Goal: Task Accomplishment & Management: Manage account settings

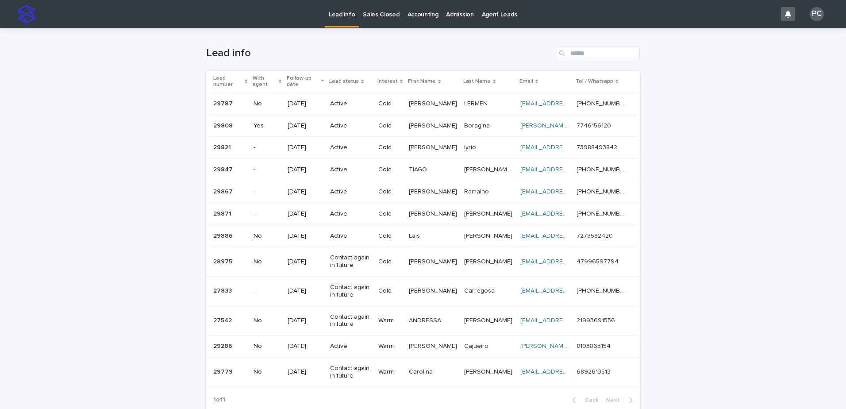
click at [313, 105] on p "[DATE]" at bounding box center [304, 104] width 35 height 8
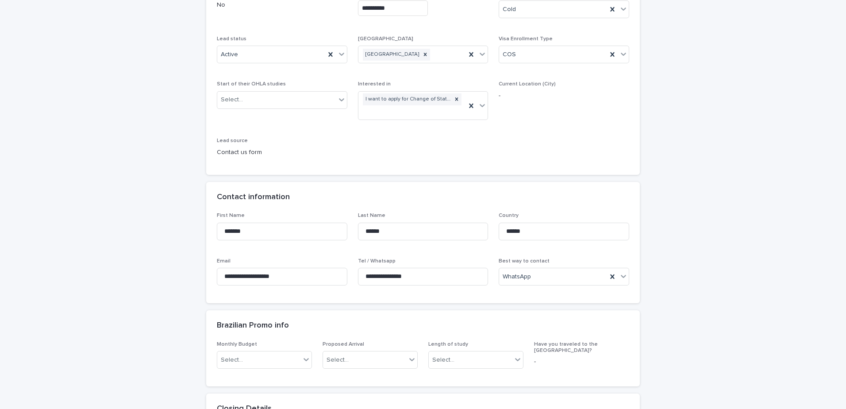
scroll to position [133, 0]
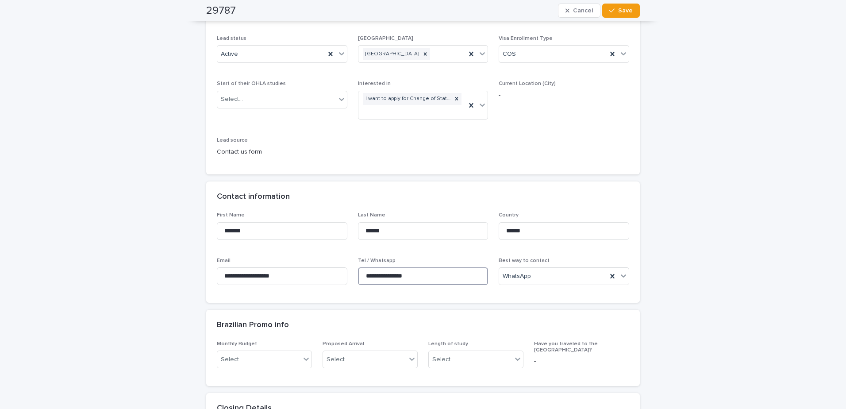
drag, startPoint x: 417, startPoint y: 275, endPoint x: 369, endPoint y: 275, distance: 47.8
click at [369, 275] on input "**********" at bounding box center [423, 276] width 130 height 18
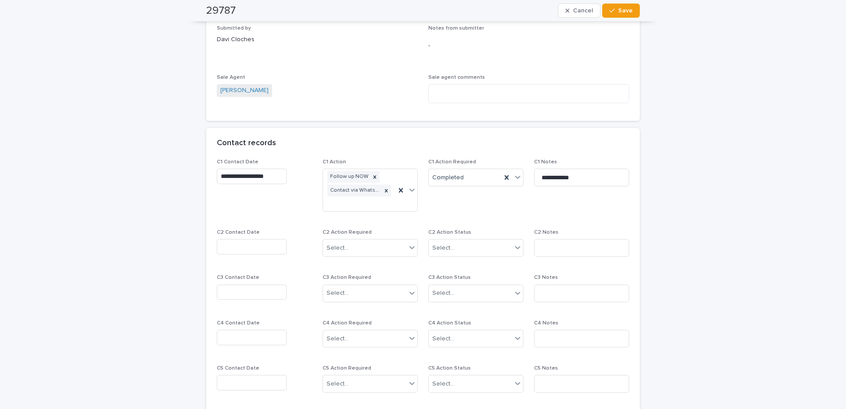
scroll to position [658, 0]
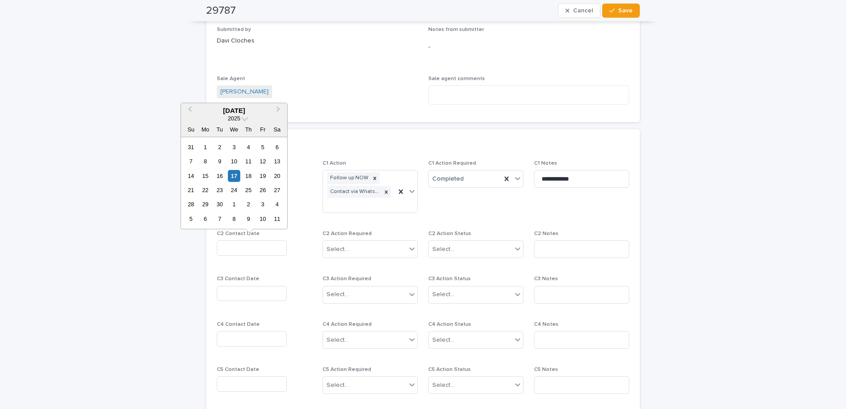
click at [271, 251] on input "text" at bounding box center [252, 247] width 70 height 15
drag, startPoint x: 218, startPoint y: 161, endPoint x: 233, endPoint y: 166, distance: 15.9
click at [218, 164] on div "9" at bounding box center [220, 161] width 12 height 12
type input "**********"
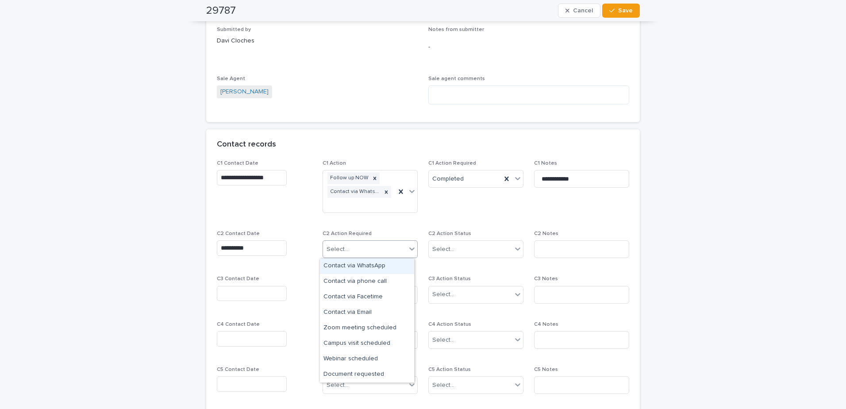
click at [358, 244] on div "Select..." at bounding box center [364, 249] width 83 height 15
click at [358, 267] on div "Contact via WhatsApp" at bounding box center [367, 265] width 94 height 15
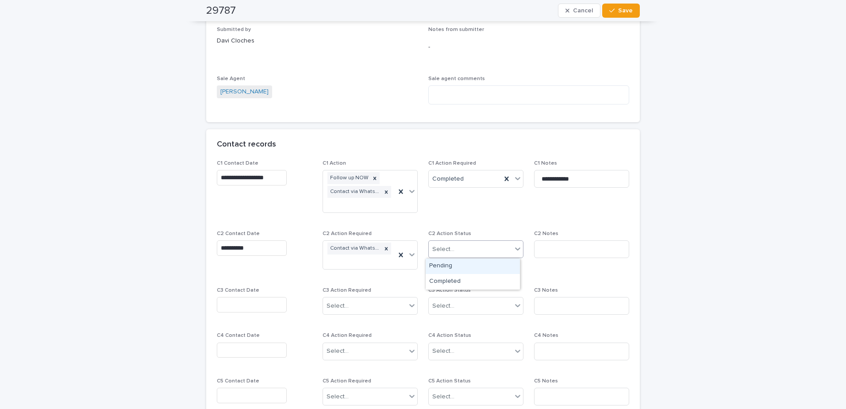
click at [461, 245] on div "Select..." at bounding box center [470, 249] width 83 height 15
drag, startPoint x: 454, startPoint y: 271, endPoint x: 513, endPoint y: 249, distance: 62.8
click at [455, 279] on div "Completed" at bounding box center [472, 281] width 94 height 15
click at [572, 247] on input at bounding box center [581, 249] width 95 height 18
type input "*"
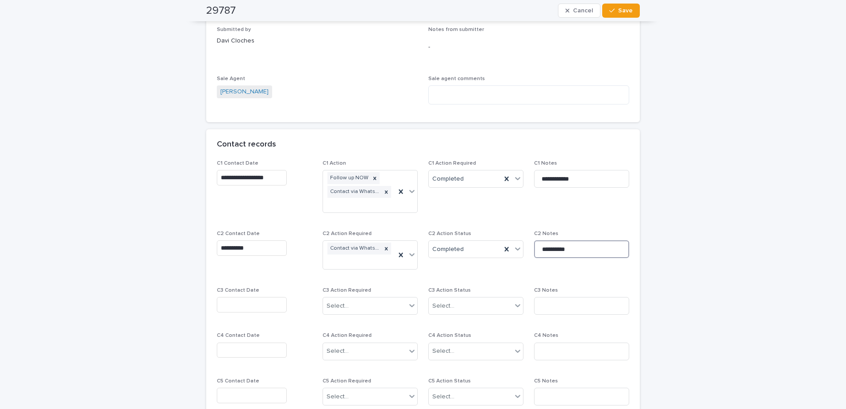
type input "*********"
click at [276, 305] on input "text" at bounding box center [252, 304] width 70 height 15
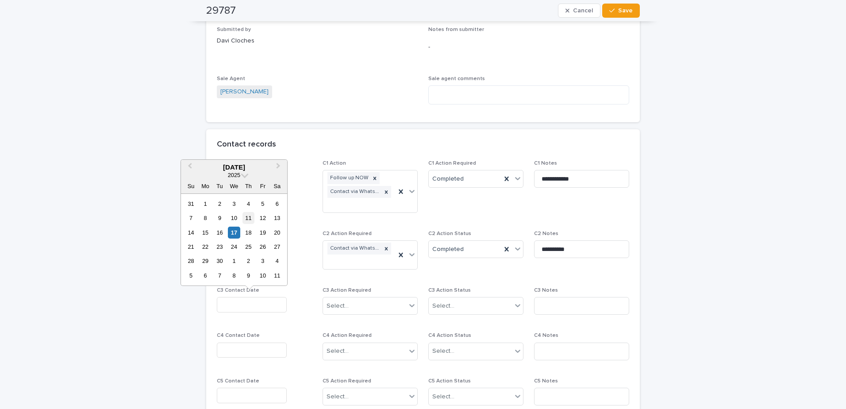
click at [252, 219] on div "11" at bounding box center [248, 218] width 12 height 12
type input "**********"
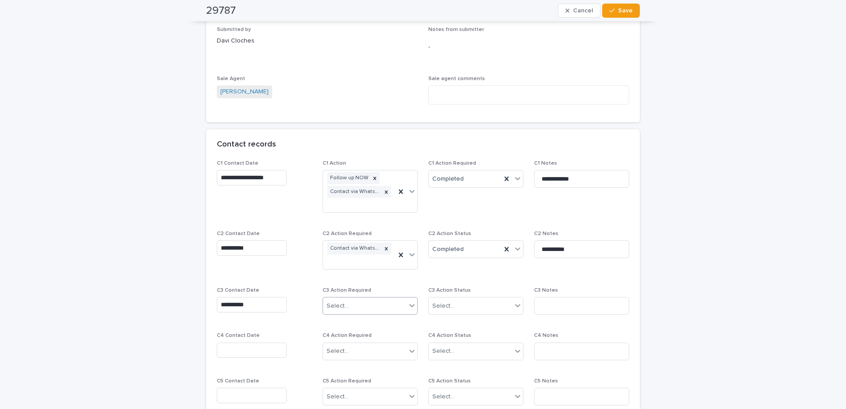
click at [339, 298] on div "Select..." at bounding box center [369, 306] width 95 height 18
click at [346, 323] on div "Contact via WhatsApp" at bounding box center [367, 322] width 94 height 15
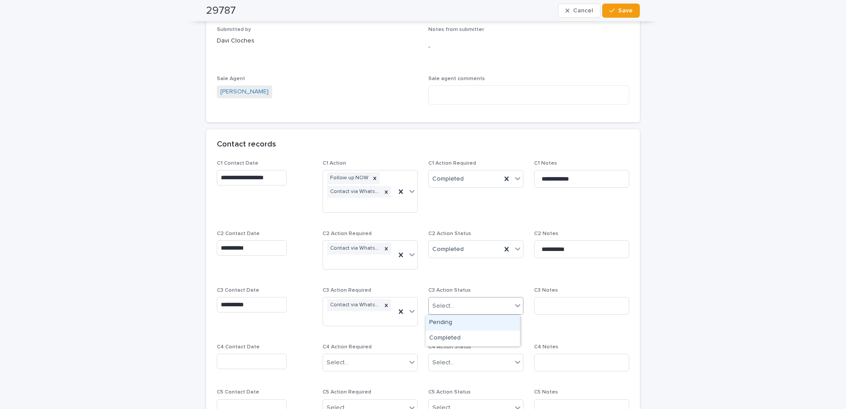
click at [450, 309] on div "Select..." at bounding box center [470, 306] width 83 height 15
click at [451, 341] on div "Completed" at bounding box center [472, 337] width 94 height 15
click at [547, 310] on input at bounding box center [581, 306] width 95 height 18
type input "*********"
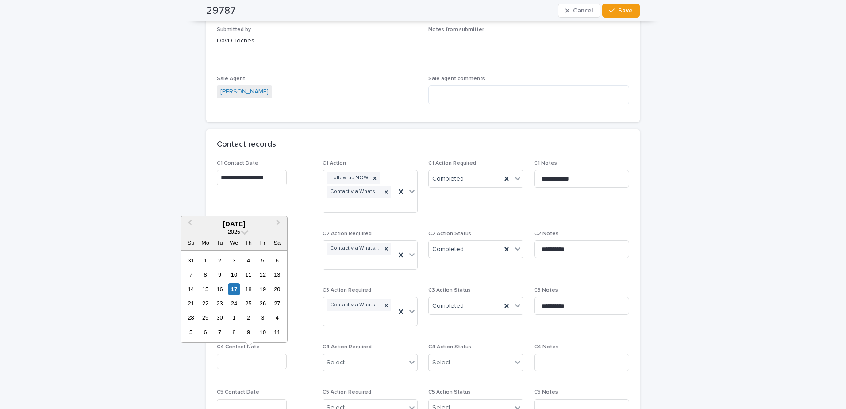
click at [250, 356] on input "text" at bounding box center [252, 360] width 70 height 15
click at [230, 287] on div "17" at bounding box center [234, 289] width 12 height 12
type input "**********"
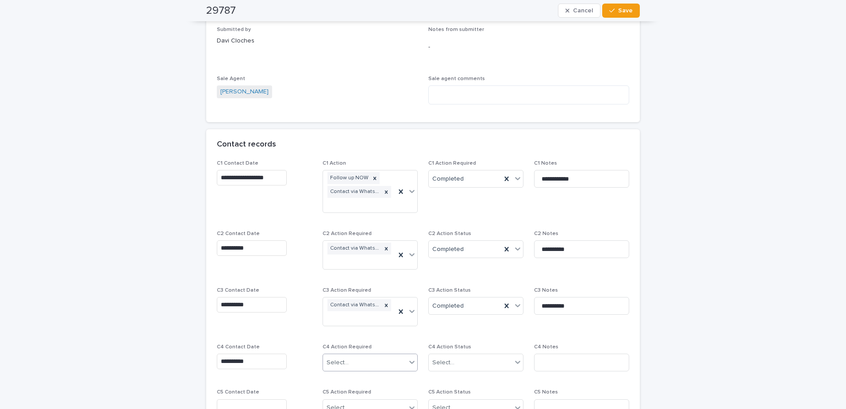
click at [335, 363] on div "Select..." at bounding box center [337, 362] width 22 height 9
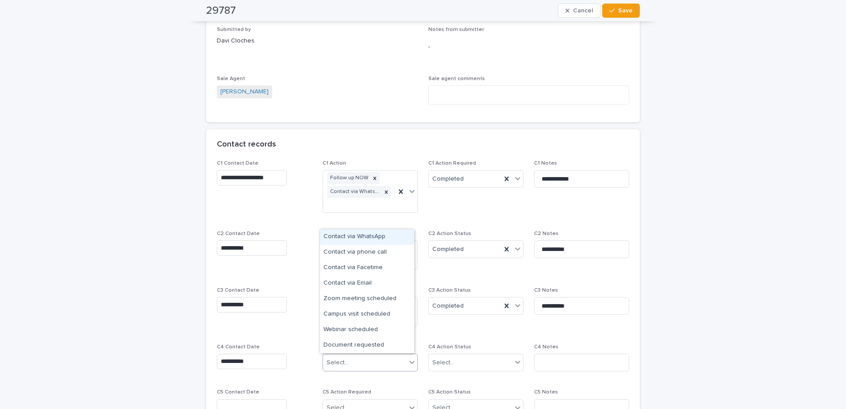
click at [352, 240] on div "Contact via WhatsApp" at bounding box center [367, 236] width 94 height 15
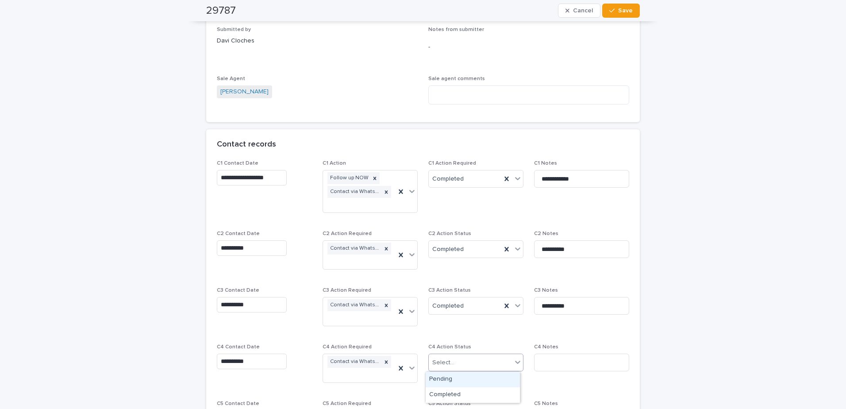
click at [435, 367] on div "Select..." at bounding box center [443, 362] width 22 height 9
click at [442, 397] on div "Completed" at bounding box center [472, 394] width 94 height 15
click at [558, 362] on input at bounding box center [581, 362] width 95 height 18
type input "*********"
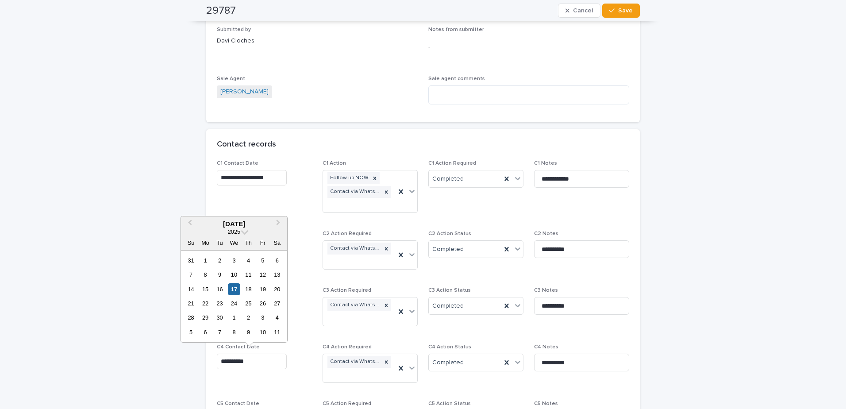
click at [232, 361] on input "**********" at bounding box center [252, 360] width 70 height 15
click at [224, 291] on div "16" at bounding box center [220, 289] width 12 height 12
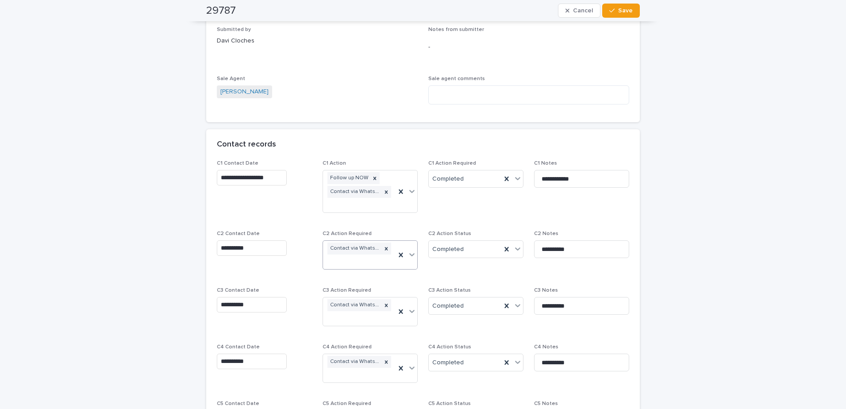
type input "**********"
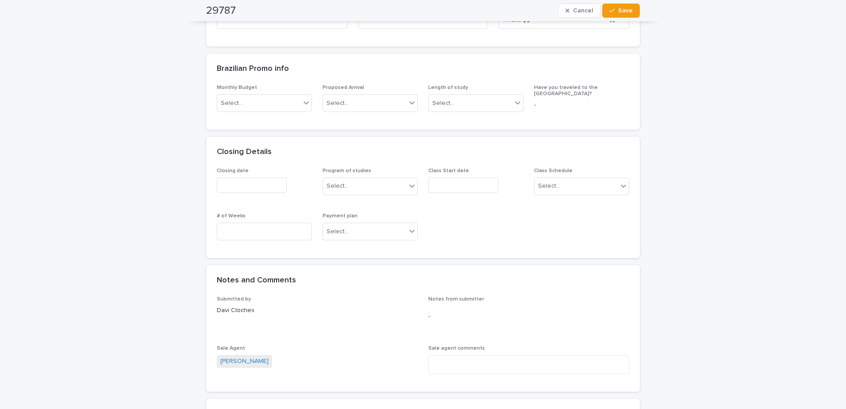
scroll to position [0, 0]
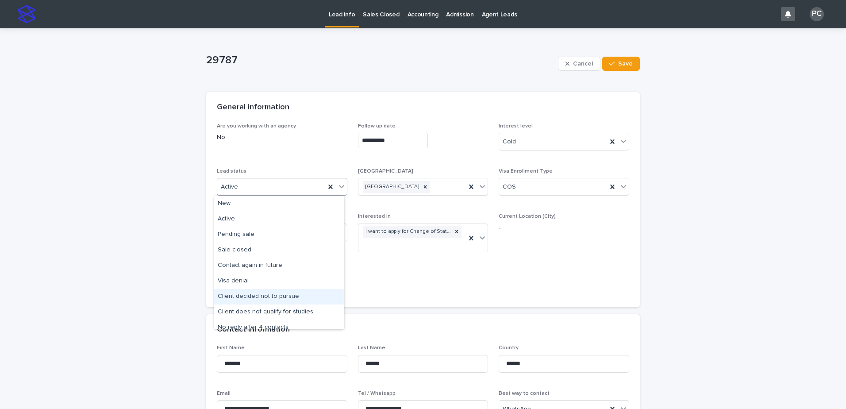
click at [276, 299] on div "Client decided not to pursue" at bounding box center [279, 296] width 130 height 15
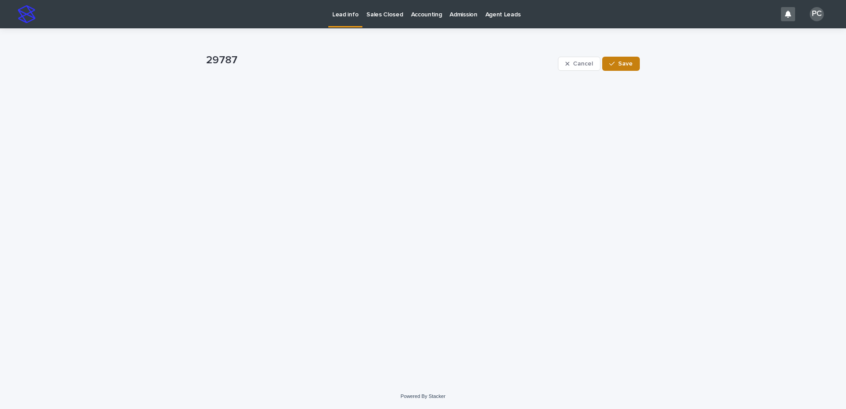
click at [637, 66] on button "Save" at bounding box center [621, 64] width 38 height 14
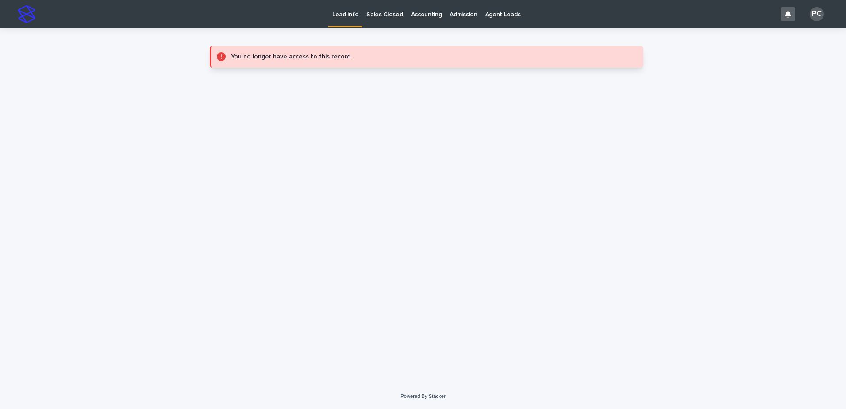
click at [353, 13] on p "Lead info" at bounding box center [345, 9] width 26 height 19
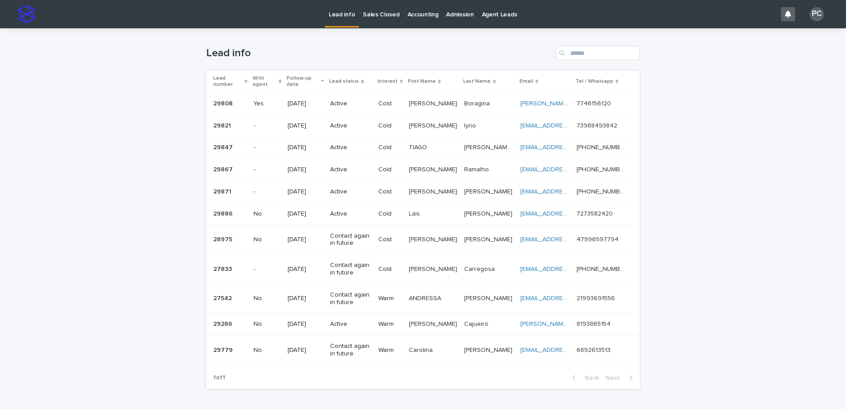
click at [299, 100] on p "[DATE]" at bounding box center [304, 104] width 35 height 8
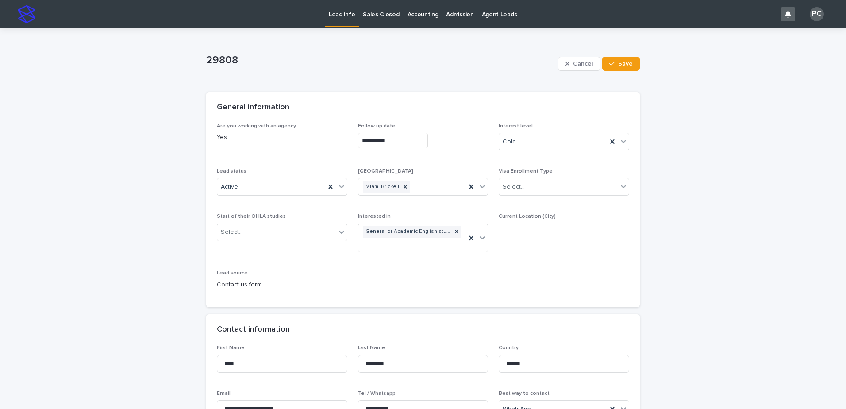
scroll to position [221, 0]
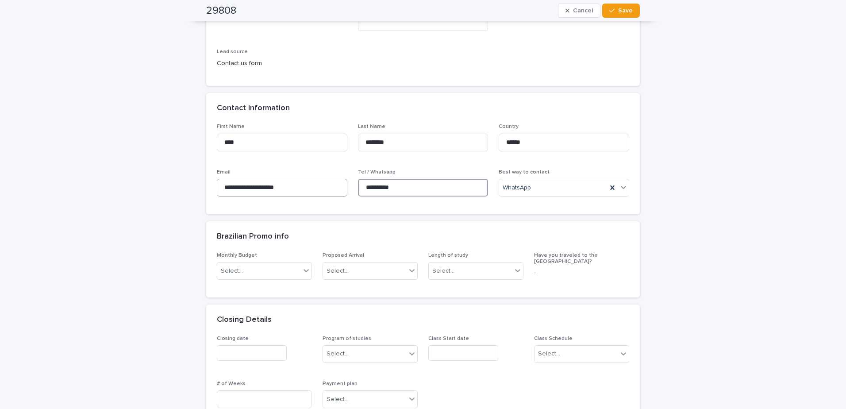
drag, startPoint x: 398, startPoint y: 182, endPoint x: 344, endPoint y: 182, distance: 54.0
click at [344, 182] on div "**********" at bounding box center [423, 163] width 412 height 80
drag, startPoint x: 263, startPoint y: 11, endPoint x: 191, endPoint y: 7, distance: 71.8
click at [191, 7] on div "29808 Cancel Save" at bounding box center [423, 10] width 476 height 21
copy h2 "29808"
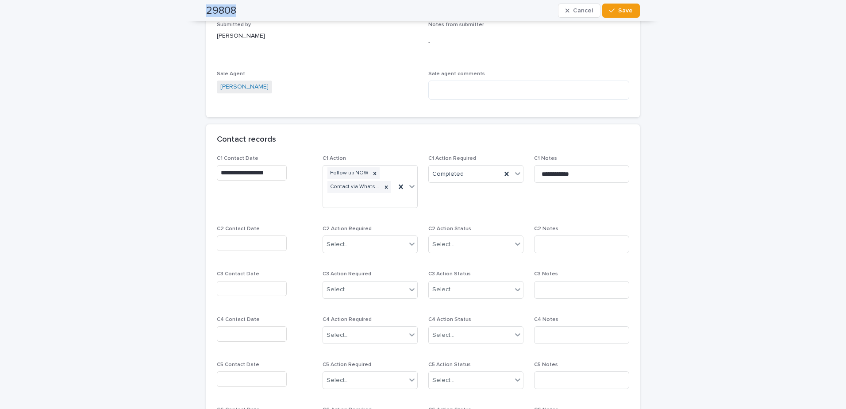
scroll to position [752, 0]
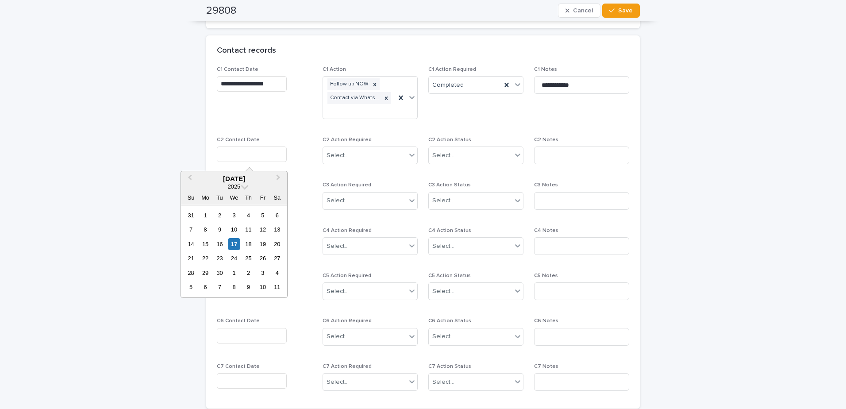
click at [248, 158] on input "text" at bounding box center [252, 153] width 70 height 15
click at [237, 229] on div "10" at bounding box center [234, 229] width 12 height 12
type input "**********"
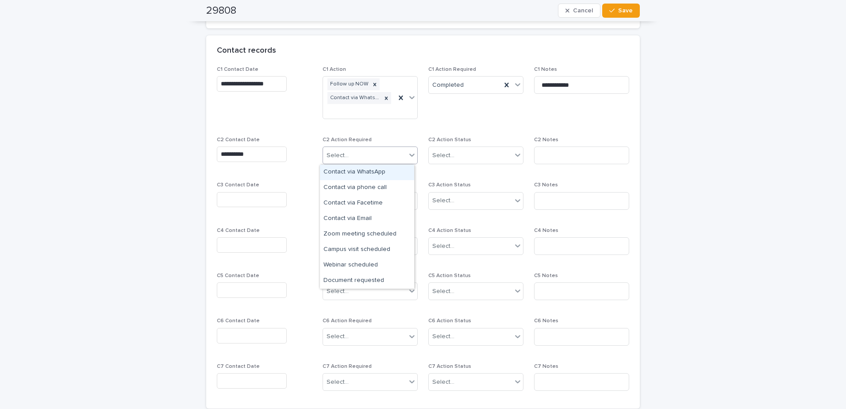
click at [351, 158] on div "Select..." at bounding box center [364, 155] width 83 height 15
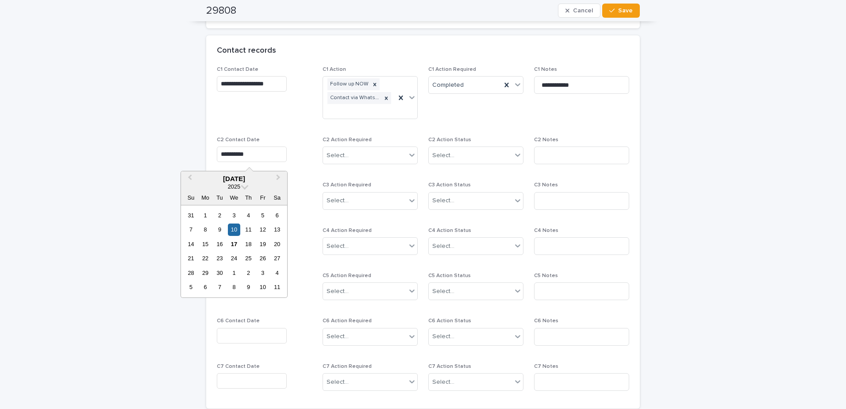
drag, startPoint x: 254, startPoint y: 155, endPoint x: 202, endPoint y: 162, distance: 52.6
type input "**********"
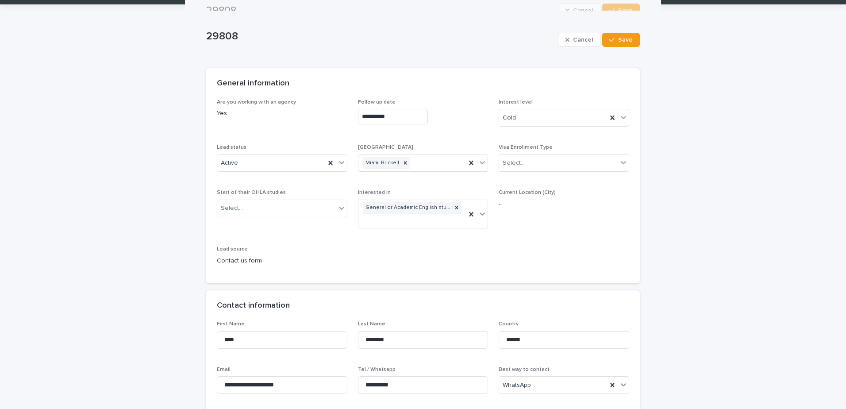
scroll to position [19, 0]
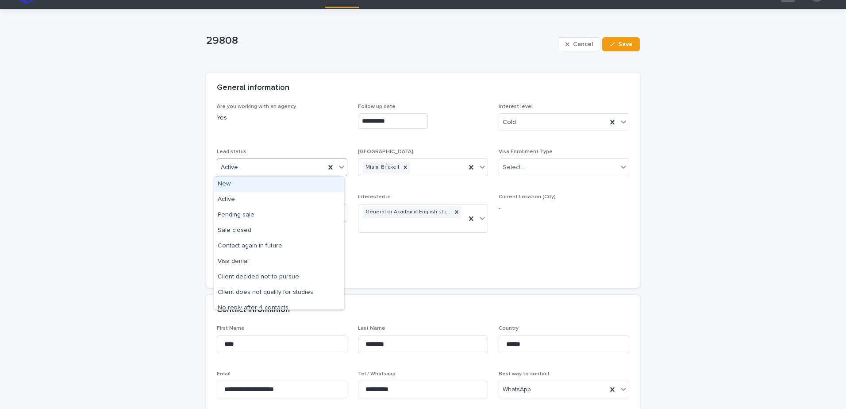
click at [269, 164] on div "Active" at bounding box center [271, 167] width 108 height 15
click at [260, 302] on div "No reply after 4 contacts" at bounding box center [279, 307] width 130 height 15
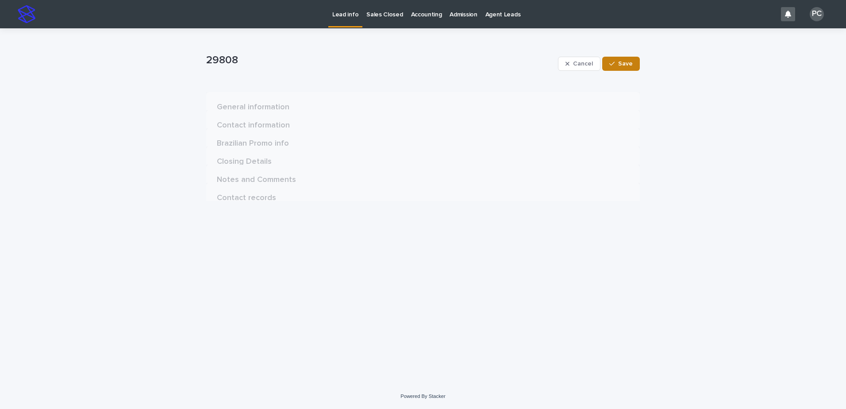
scroll to position [0, 0]
click at [636, 59] on button "Save" at bounding box center [621, 64] width 38 height 14
click at [345, 14] on p "Lead info" at bounding box center [345, 9] width 26 height 19
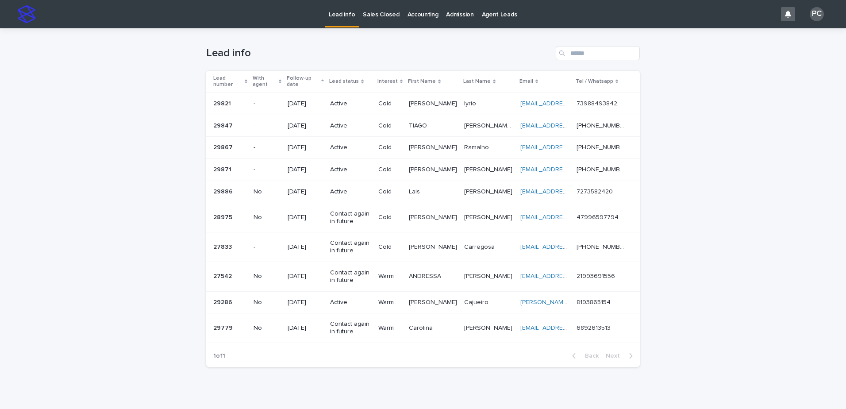
click at [306, 100] on p "[DATE]" at bounding box center [304, 104] width 35 height 8
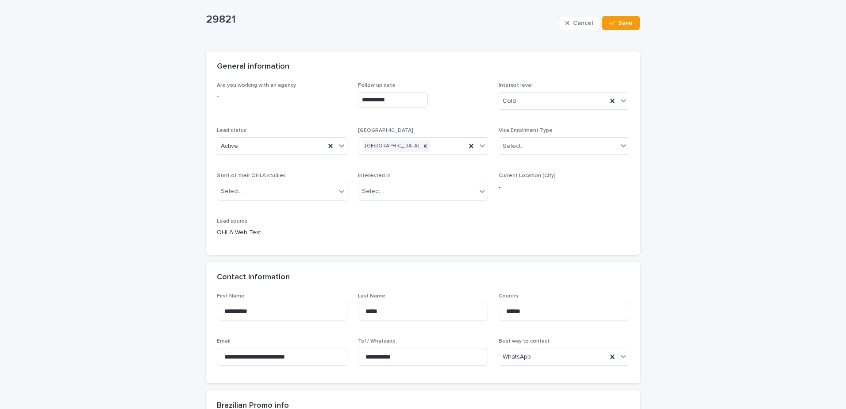
scroll to position [44, 0]
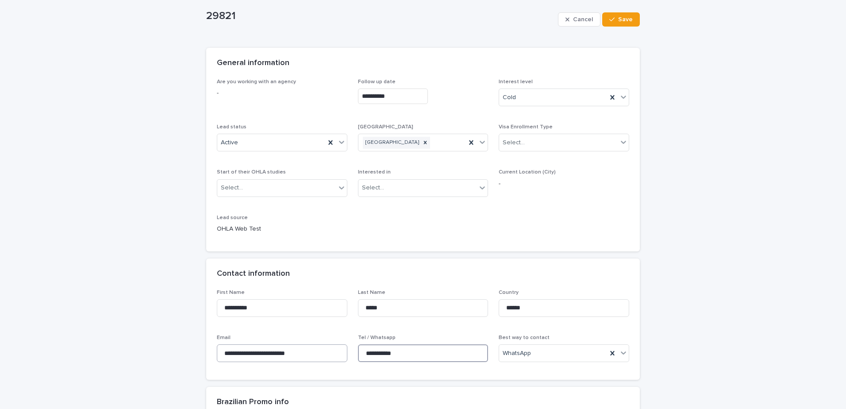
drag, startPoint x: 408, startPoint y: 350, endPoint x: 336, endPoint y: 356, distance: 71.9
click at [336, 356] on div "**********" at bounding box center [423, 329] width 412 height 80
drag, startPoint x: 260, startPoint y: 13, endPoint x: 209, endPoint y: 16, distance: 51.8
click at [209, 16] on p "29821" at bounding box center [380, 16] width 348 height 13
drag, startPoint x: 209, startPoint y: 16, endPoint x: 292, endPoint y: 20, distance: 83.7
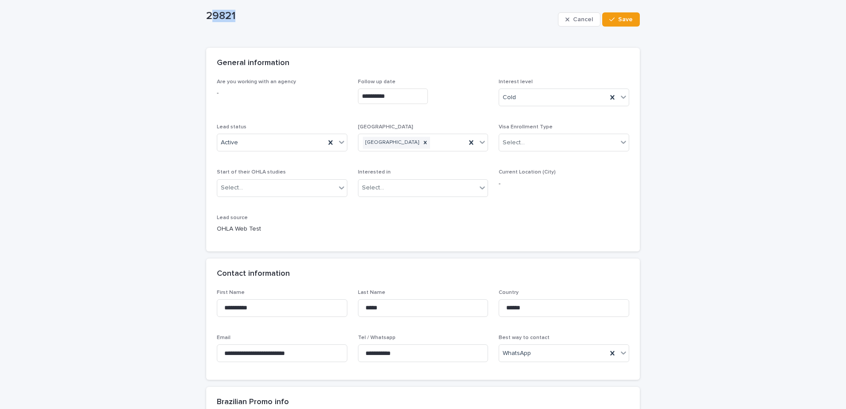
click at [292, 20] on p "29821" at bounding box center [380, 16] width 348 height 13
drag, startPoint x: 253, startPoint y: 23, endPoint x: 202, endPoint y: 17, distance: 52.1
copy p "29821"
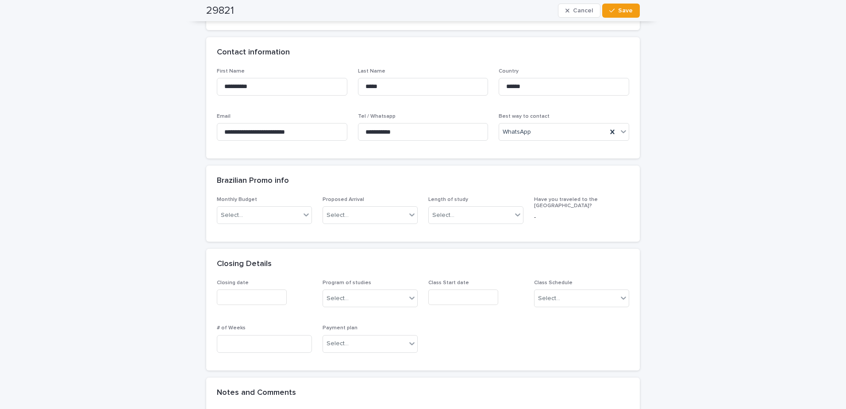
scroll to position [133, 0]
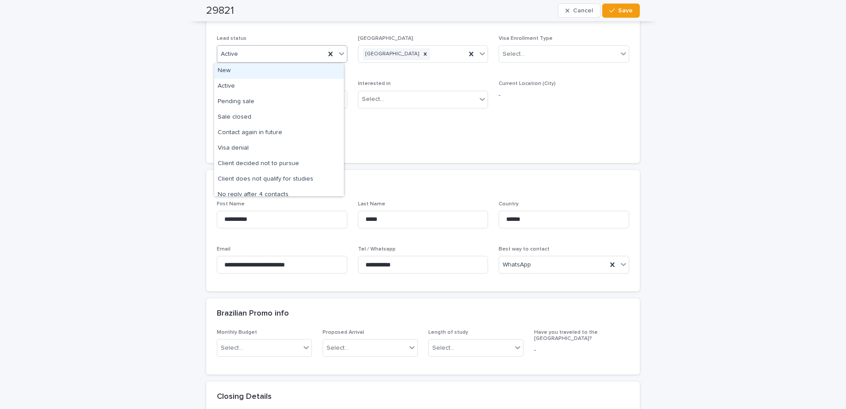
click at [275, 55] on div "Active" at bounding box center [271, 54] width 108 height 15
click at [265, 191] on div "No reply after 4 contacts" at bounding box center [279, 194] width 130 height 15
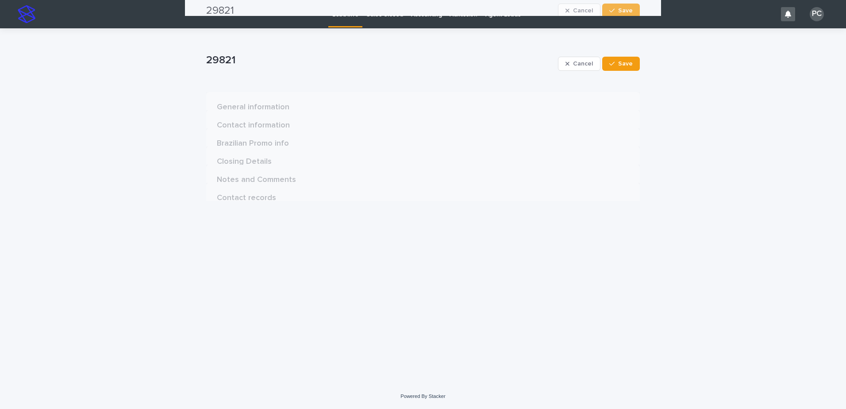
scroll to position [0, 0]
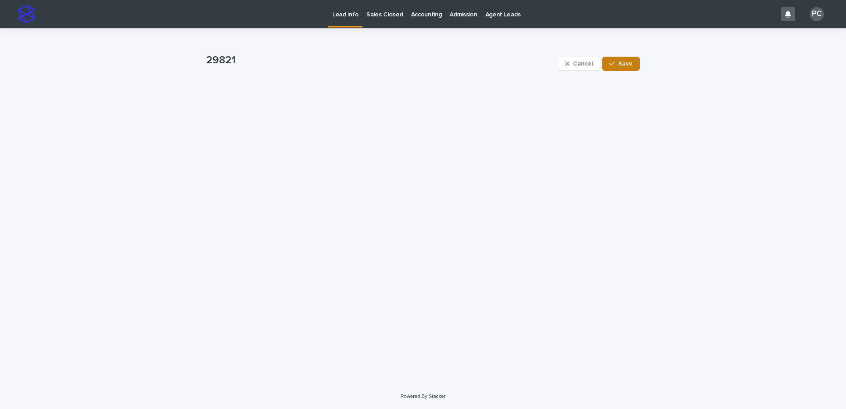
click at [619, 64] on span "Save" at bounding box center [625, 64] width 15 height 6
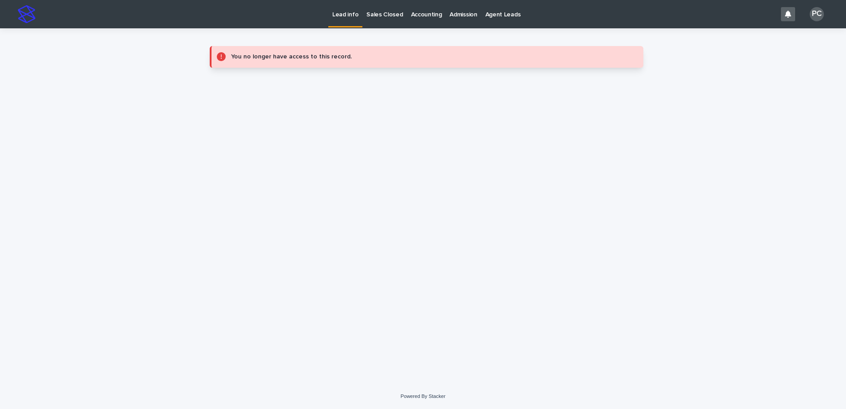
click at [351, 16] on p "Lead info" at bounding box center [345, 9] width 26 height 19
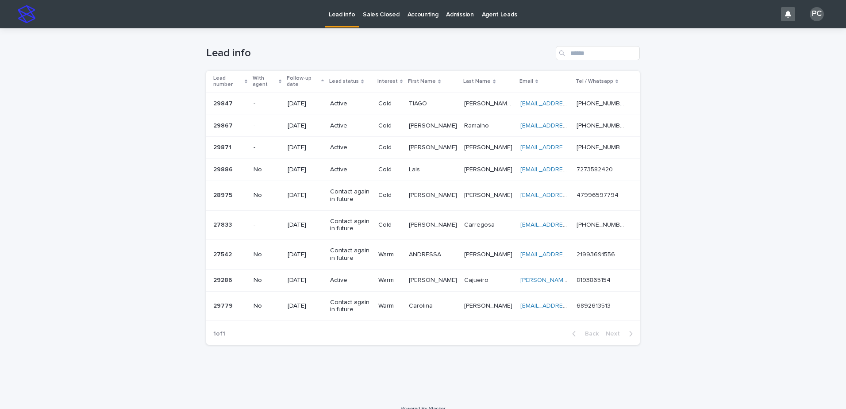
click at [295, 101] on p "[DATE]" at bounding box center [304, 104] width 35 height 8
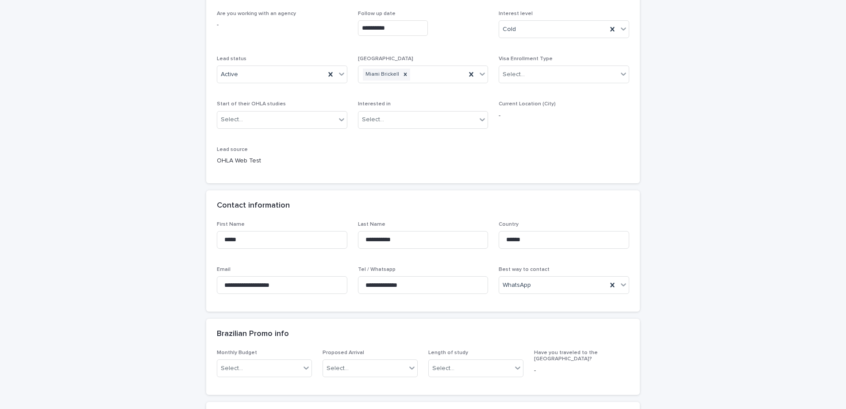
scroll to position [265, 0]
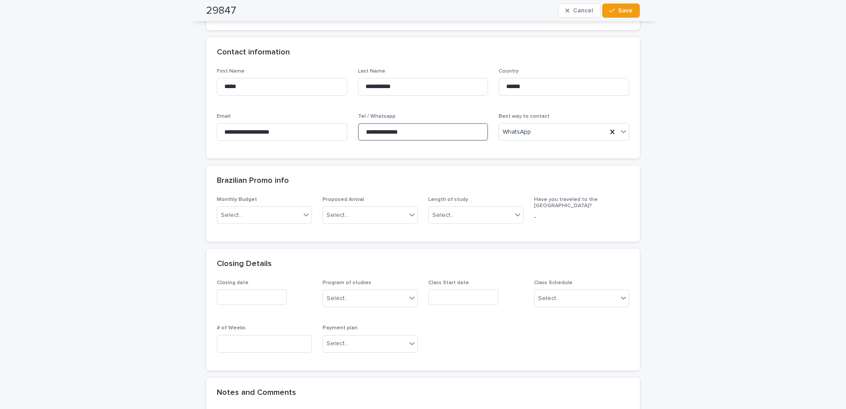
drag, startPoint x: 421, startPoint y: 125, endPoint x: 347, endPoint y: 128, distance: 74.8
click at [347, 128] on div "**********" at bounding box center [423, 108] width 412 height 80
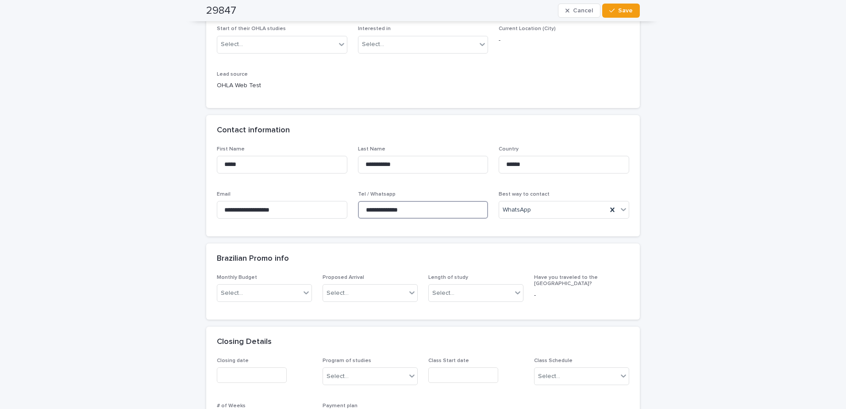
scroll to position [44, 0]
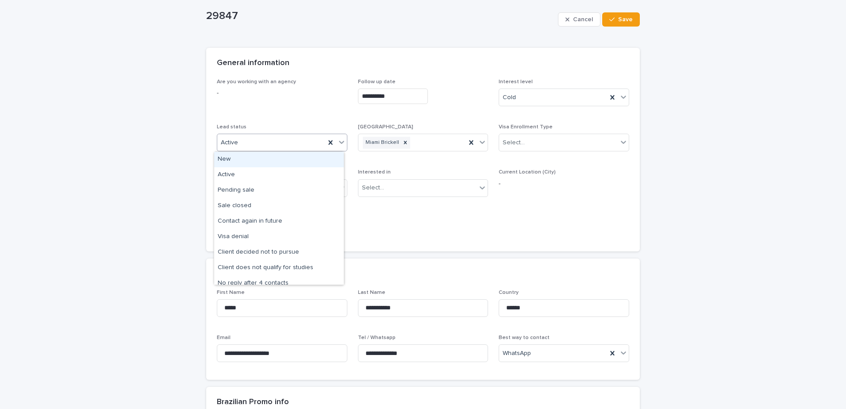
click at [280, 137] on div "Active" at bounding box center [271, 142] width 108 height 15
click at [294, 249] on div "Client decided not to pursue" at bounding box center [279, 252] width 130 height 15
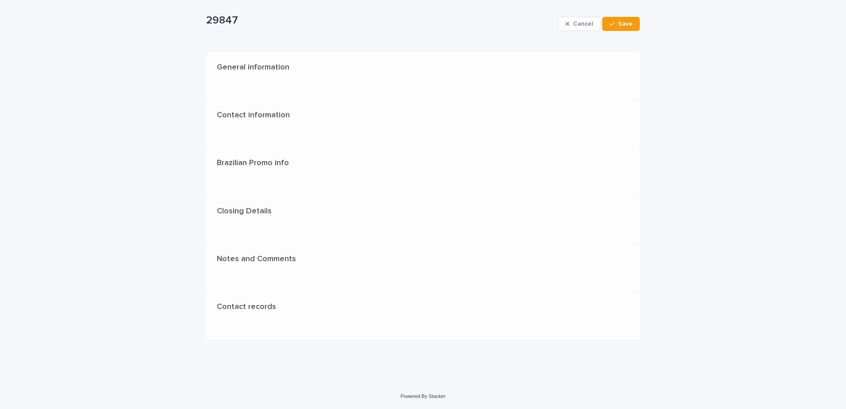
scroll to position [0, 0]
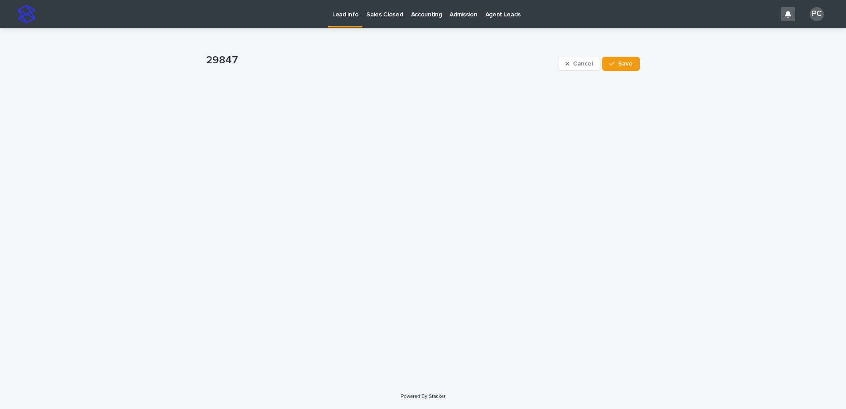
drag, startPoint x: 627, startPoint y: 61, endPoint x: 533, endPoint y: 0, distance: 111.9
click at [626, 61] on span "Save" at bounding box center [625, 64] width 15 height 6
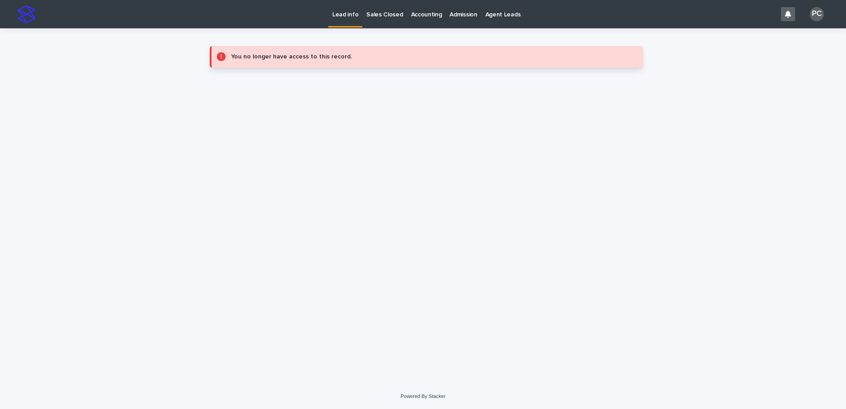
click at [336, 17] on p "Lead info" at bounding box center [345, 9] width 26 height 19
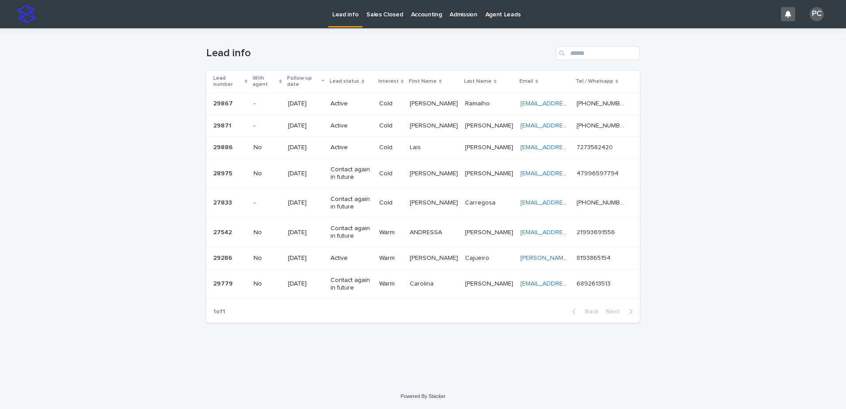
click at [317, 100] on p "[DATE]" at bounding box center [305, 104] width 35 height 8
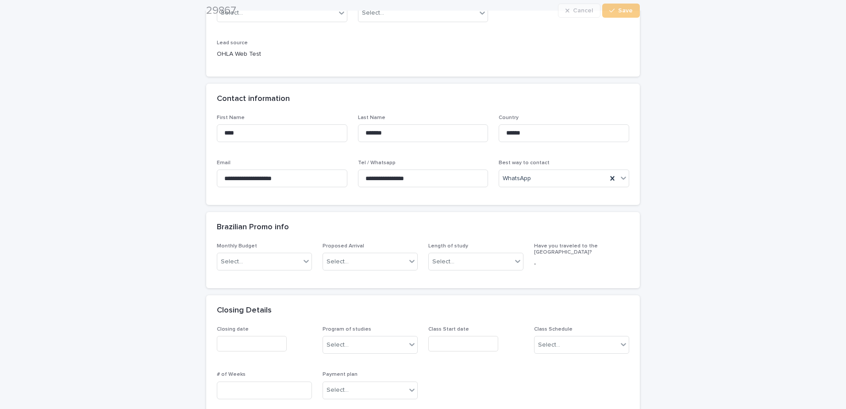
scroll to position [221, 0]
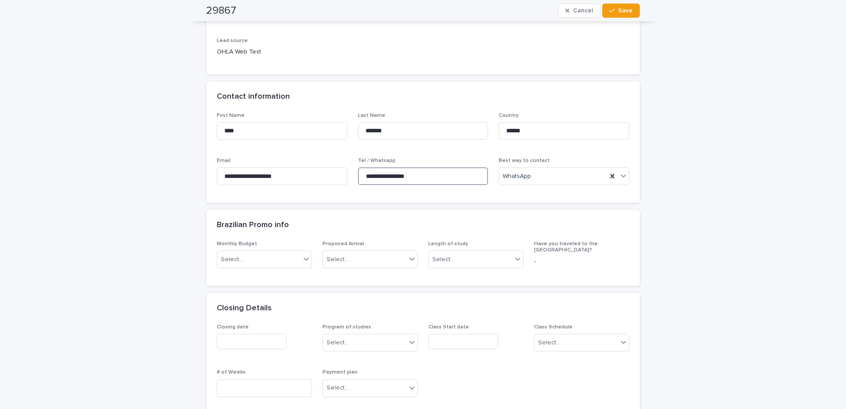
drag, startPoint x: 423, startPoint y: 180, endPoint x: 346, endPoint y: 175, distance: 76.7
click at [346, 175] on div "**********" at bounding box center [423, 152] width 412 height 80
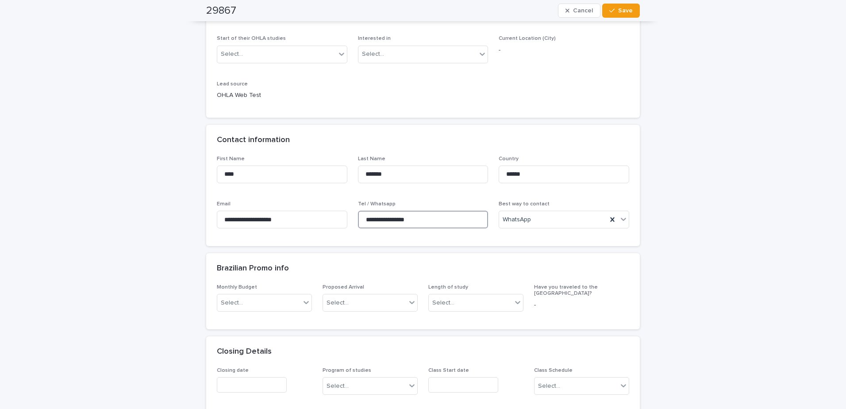
scroll to position [44, 0]
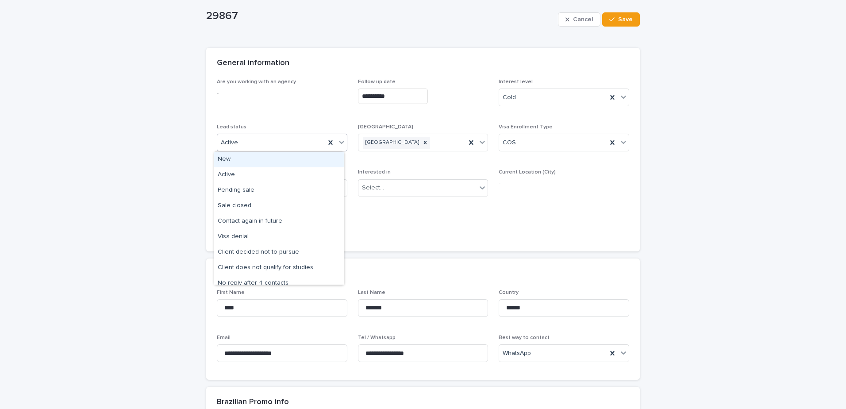
click at [274, 141] on div "Active" at bounding box center [271, 142] width 108 height 15
click at [281, 255] on div "Client decided not to pursue" at bounding box center [279, 252] width 130 height 15
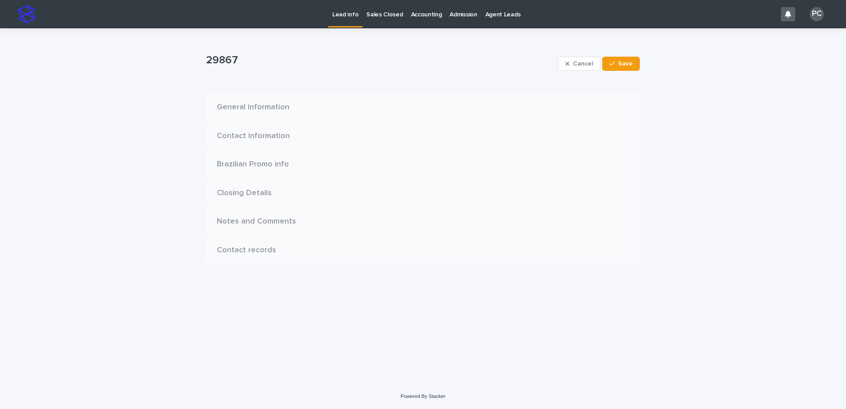
scroll to position [0, 0]
click at [629, 62] on span "Save" at bounding box center [625, 64] width 15 height 6
click at [352, 15] on p "Lead info" at bounding box center [345, 9] width 26 height 19
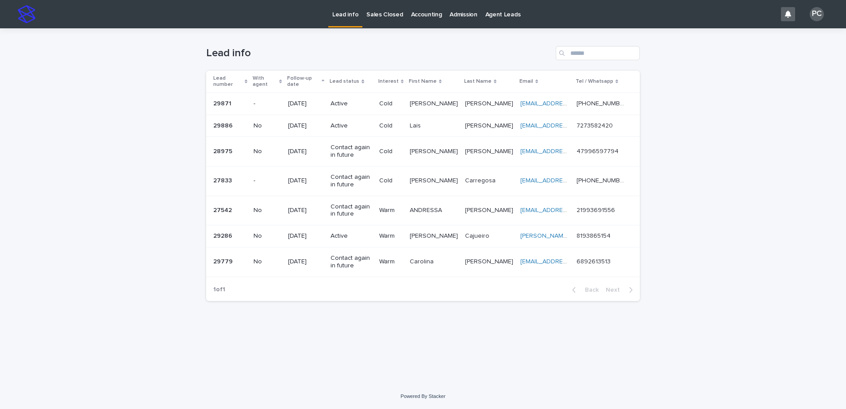
click at [344, 100] on p "Active" at bounding box center [350, 104] width 41 height 8
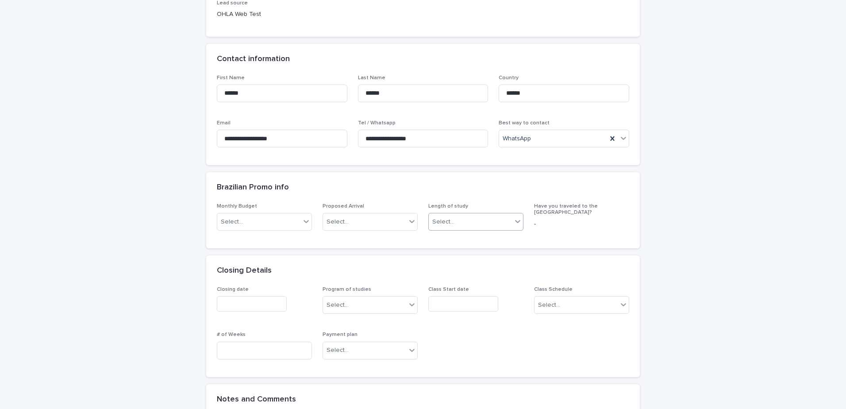
scroll to position [265, 0]
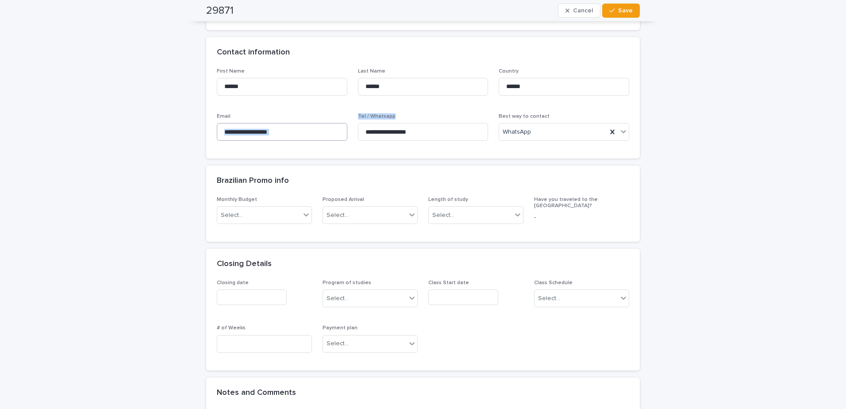
drag, startPoint x: 436, startPoint y: 123, endPoint x: 334, endPoint y: 130, distance: 101.6
click at [334, 130] on div "**********" at bounding box center [423, 108] width 412 height 80
click at [456, 138] on input "**********" at bounding box center [423, 132] width 130 height 18
drag, startPoint x: 456, startPoint y: 138, endPoint x: 386, endPoint y: 134, distance: 70.0
click at [338, 138] on div "**********" at bounding box center [423, 108] width 412 height 80
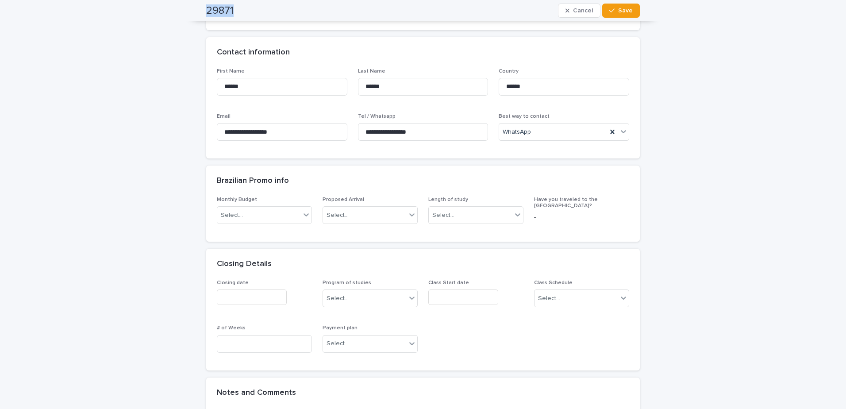
drag, startPoint x: 237, startPoint y: 11, endPoint x: 202, endPoint y: 11, distance: 35.4
click at [202, 11] on div "29871 Cancel Save" at bounding box center [423, 10] width 476 height 21
copy h2 "29871"
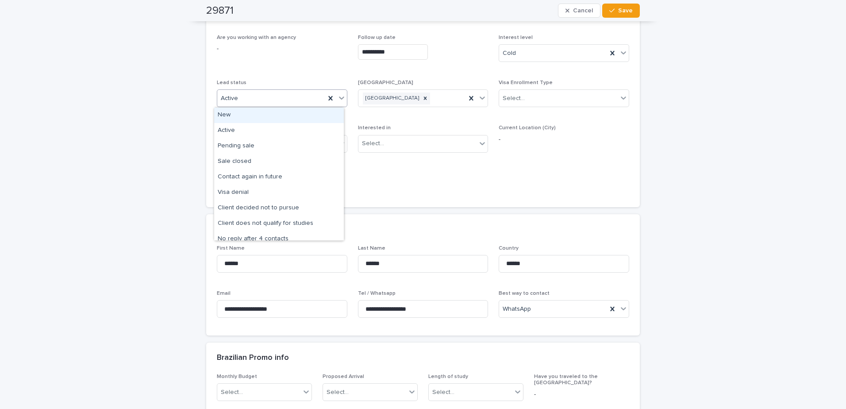
click at [270, 98] on div "Active" at bounding box center [271, 98] width 108 height 15
click at [277, 237] on div "No reply after 4 contacts" at bounding box center [279, 238] width 130 height 15
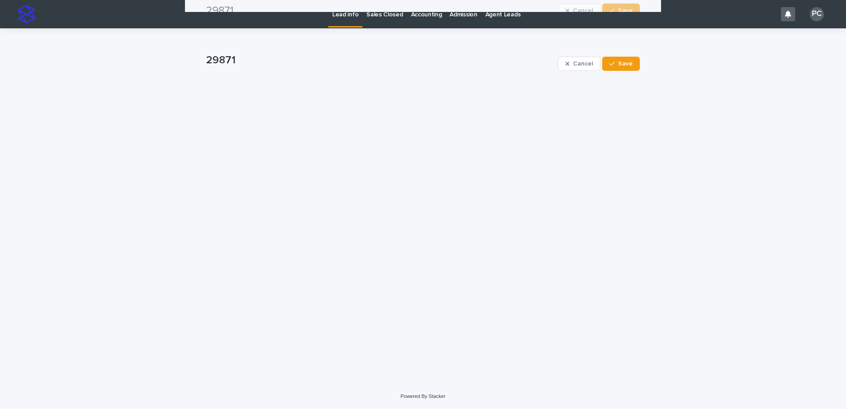
scroll to position [0, 0]
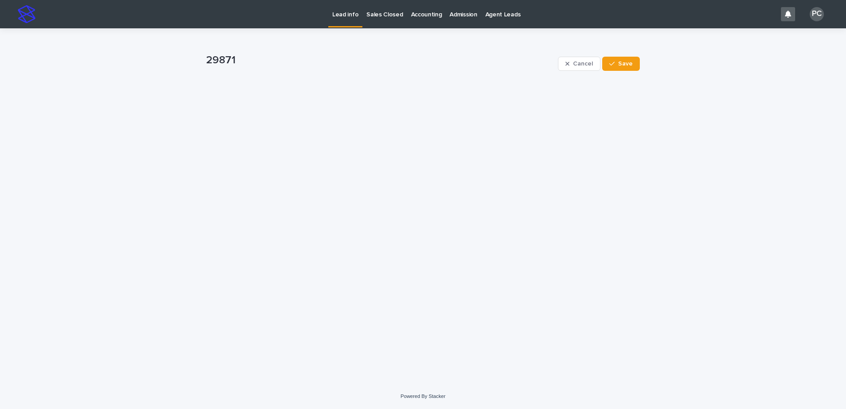
click at [623, 54] on div "Cancel Save" at bounding box center [599, 63] width 82 height 35
click at [624, 65] on span "Save" at bounding box center [625, 64] width 15 height 6
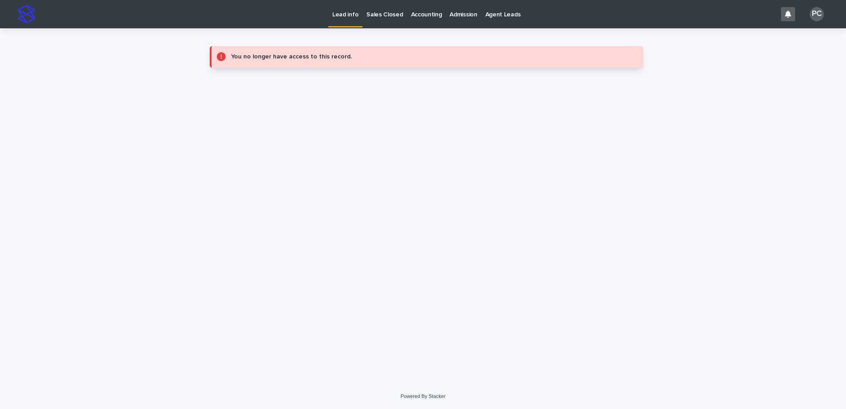
click at [351, 17] on p "Lead info" at bounding box center [345, 9] width 26 height 19
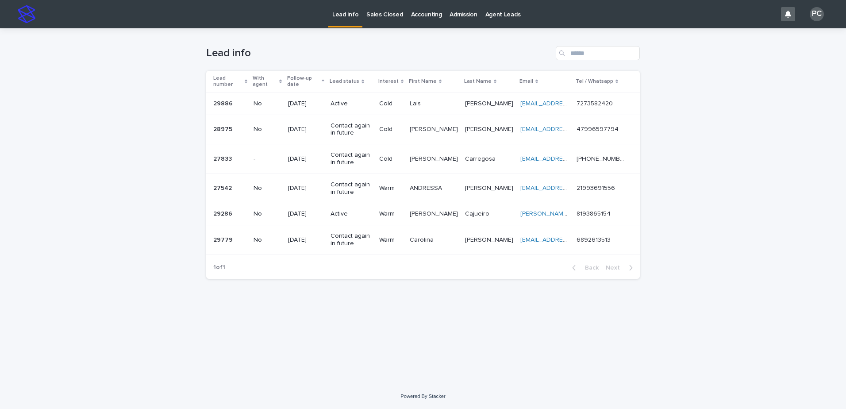
click at [303, 100] on p "[DATE]" at bounding box center [305, 104] width 35 height 8
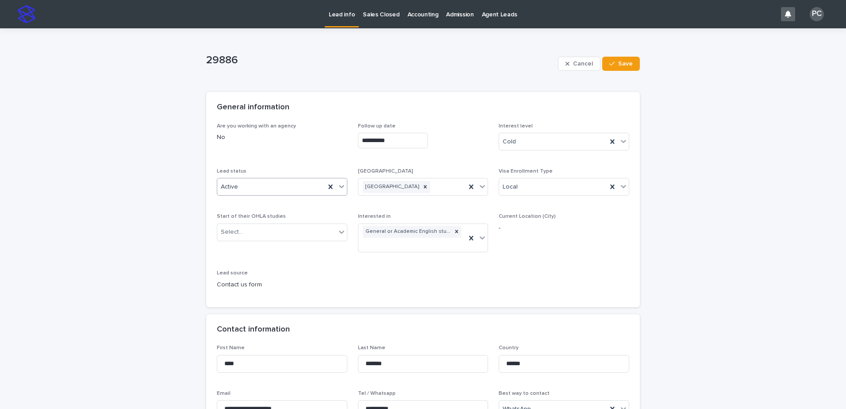
click at [294, 184] on div "Active" at bounding box center [271, 187] width 108 height 15
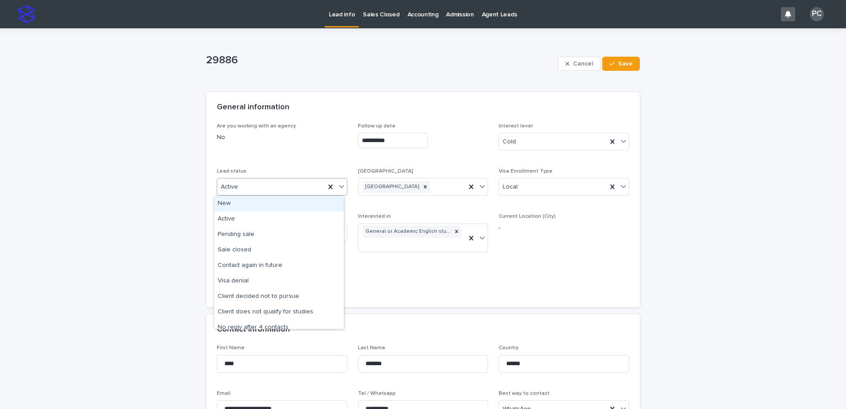
click at [403, 141] on input "**********" at bounding box center [393, 140] width 70 height 15
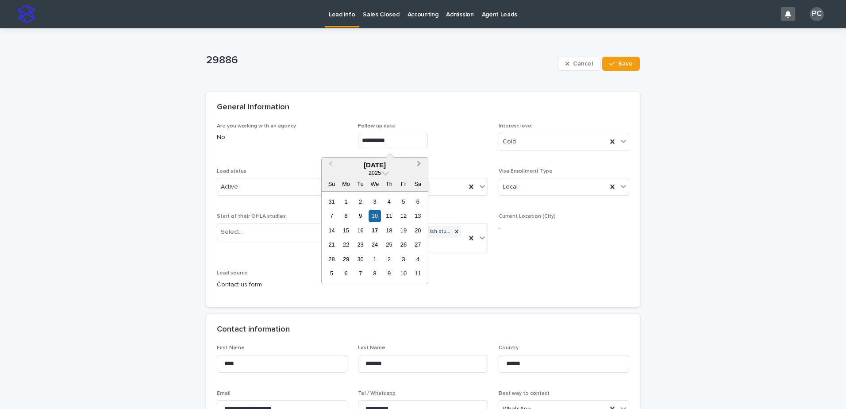
click at [419, 163] on span "Next Month" at bounding box center [419, 165] width 0 height 12
click at [330, 162] on span "Previous Month" at bounding box center [330, 165] width 0 height 12
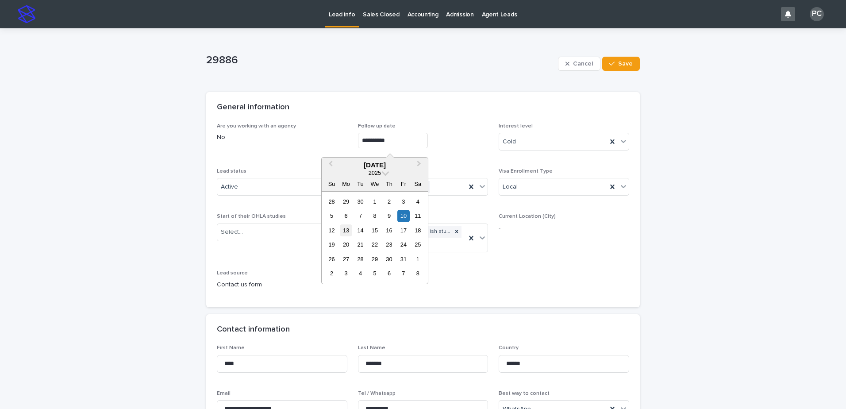
click at [345, 233] on div "13" at bounding box center [346, 230] width 12 height 12
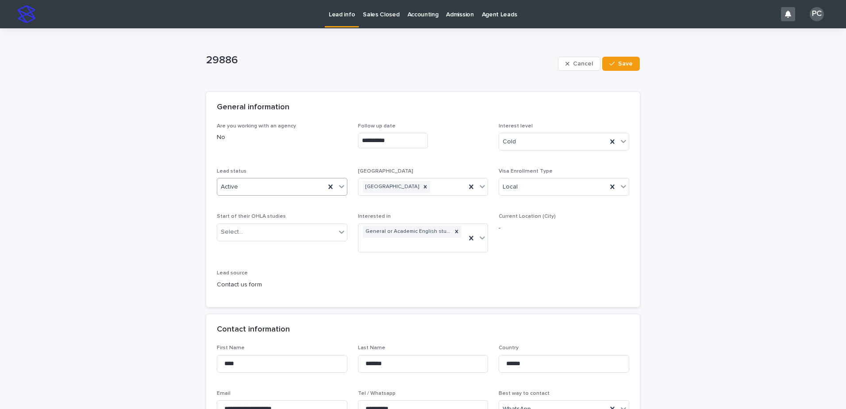
type input "**********"
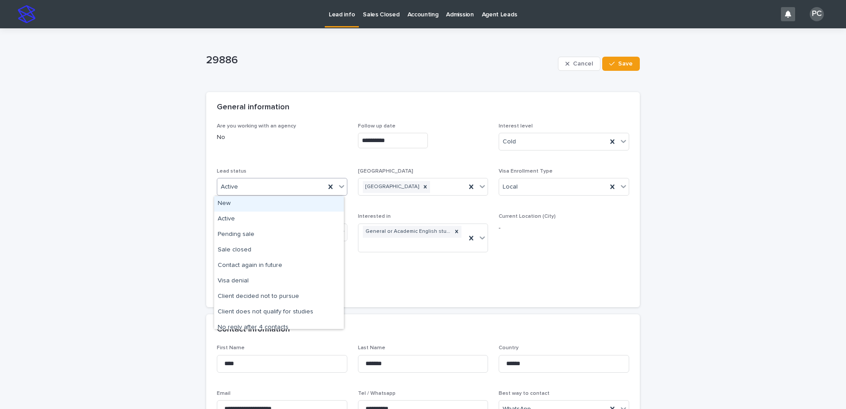
click at [289, 186] on div "Active" at bounding box center [271, 187] width 108 height 15
click at [277, 267] on div "Contact again in future" at bounding box center [279, 265] width 130 height 15
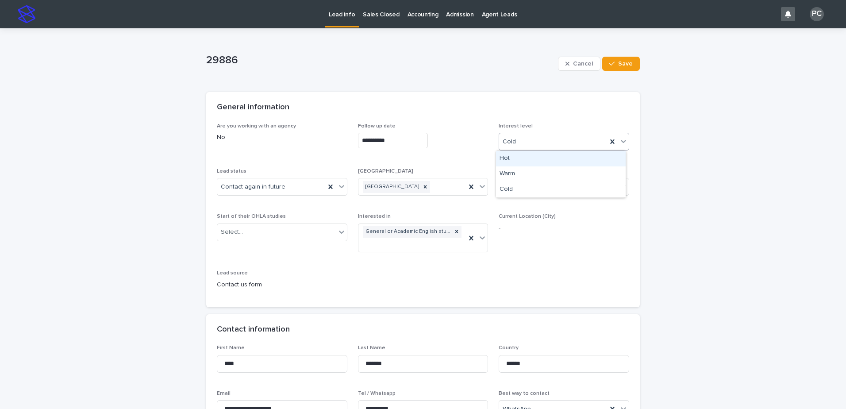
click at [555, 142] on div "Cold" at bounding box center [553, 141] width 108 height 15
click at [533, 173] on div "Warm" at bounding box center [561, 173] width 130 height 15
click at [625, 67] on button "Save" at bounding box center [621, 64] width 38 height 14
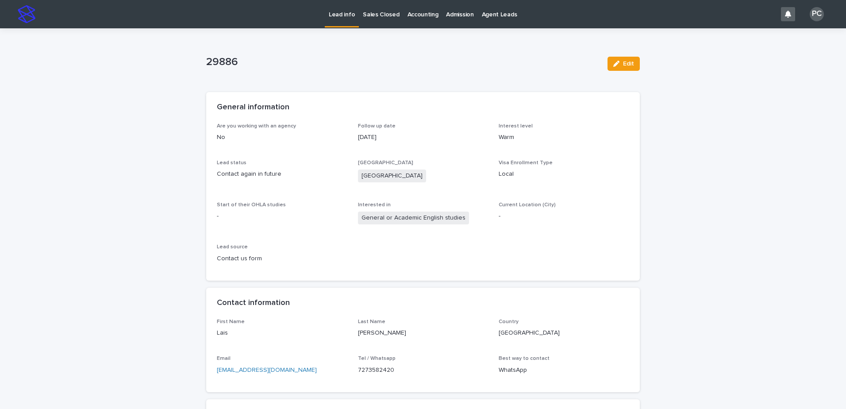
click at [334, 18] on p "Lead info" at bounding box center [342, 9] width 26 height 19
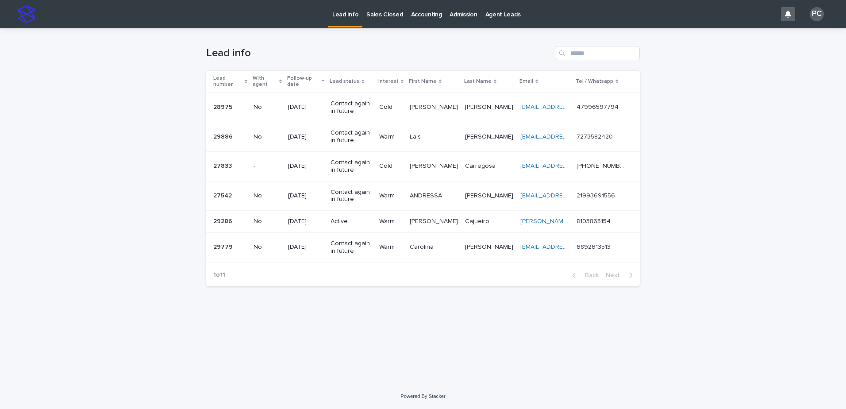
click at [348, 102] on p "Contact again in future" at bounding box center [350, 107] width 41 height 15
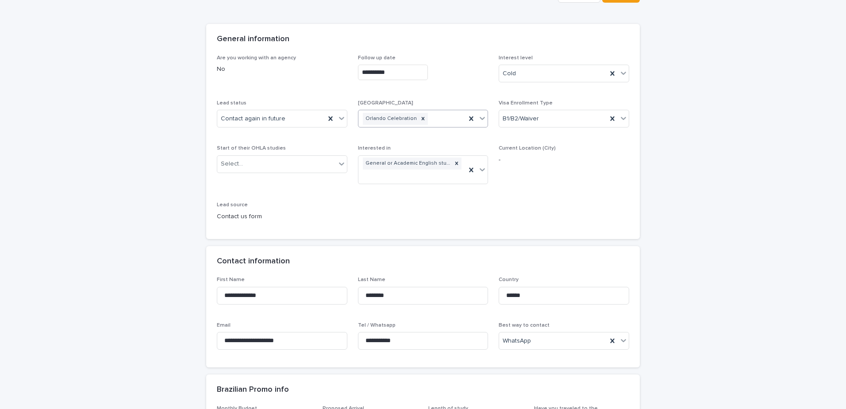
scroll to position [177, 0]
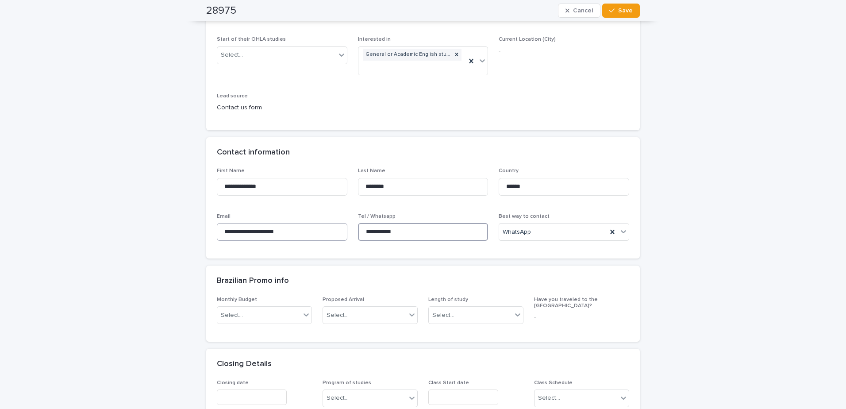
drag, startPoint x: 400, startPoint y: 234, endPoint x: 342, endPoint y: 234, distance: 58.4
click at [342, 234] on div "**********" at bounding box center [423, 208] width 412 height 80
drag, startPoint x: 250, startPoint y: 12, endPoint x: 180, endPoint y: 6, distance: 69.7
drag, startPoint x: 180, startPoint y: 6, endPoint x: 351, endPoint y: 10, distance: 170.7
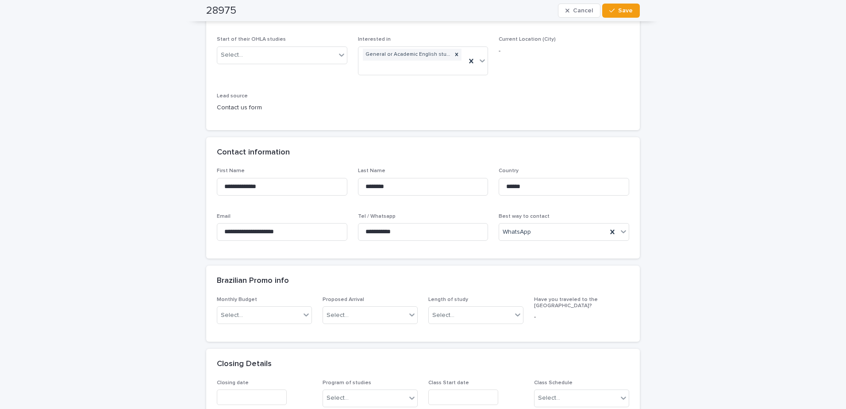
click at [380, 10] on div "28975 Cancel Save" at bounding box center [422, 10] width 433 height 21
drag, startPoint x: 282, startPoint y: 8, endPoint x: 206, endPoint y: 11, distance: 76.2
click at [206, 11] on div "28975 Cancel Save" at bounding box center [422, 10] width 433 height 21
copy h2 "28975"
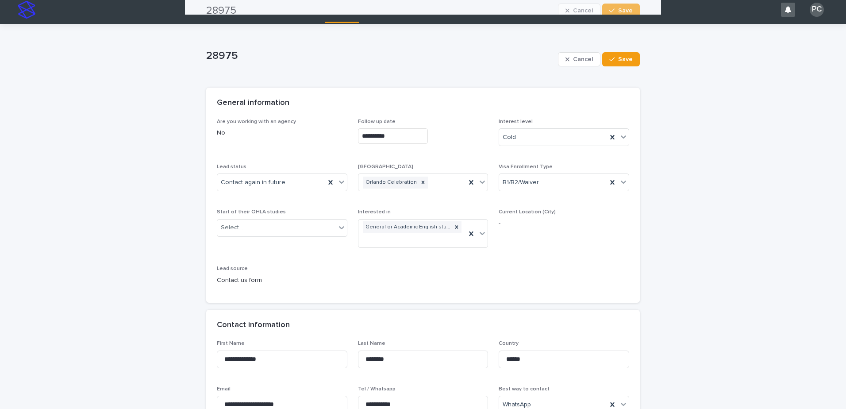
scroll to position [0, 0]
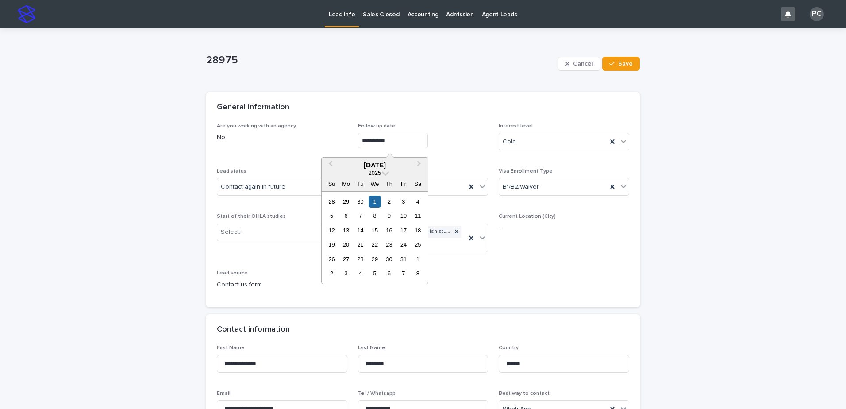
click at [376, 140] on input "**********" at bounding box center [393, 140] width 70 height 15
click at [343, 229] on div "13" at bounding box center [346, 230] width 12 height 12
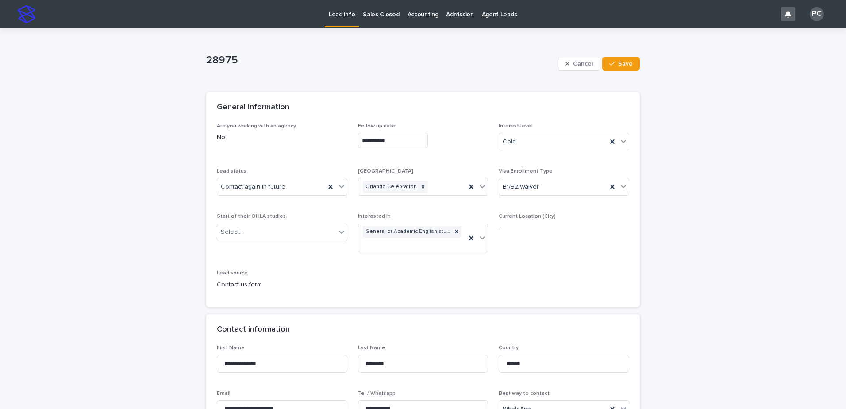
type input "**********"
click at [615, 65] on div "button" at bounding box center [613, 64] width 9 height 6
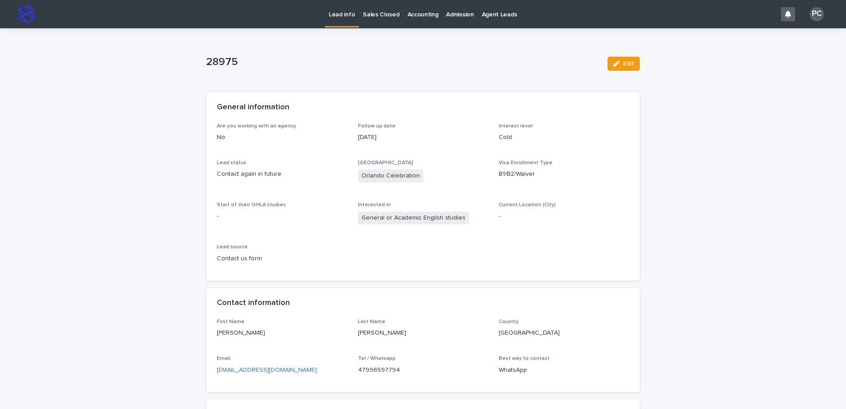
click at [329, 11] on p "Lead info" at bounding box center [342, 9] width 26 height 19
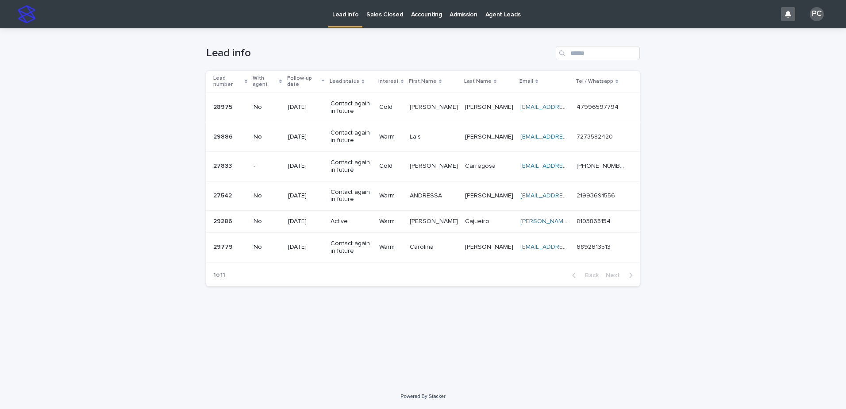
click at [384, 15] on p "Sales Closed" at bounding box center [384, 9] width 36 height 19
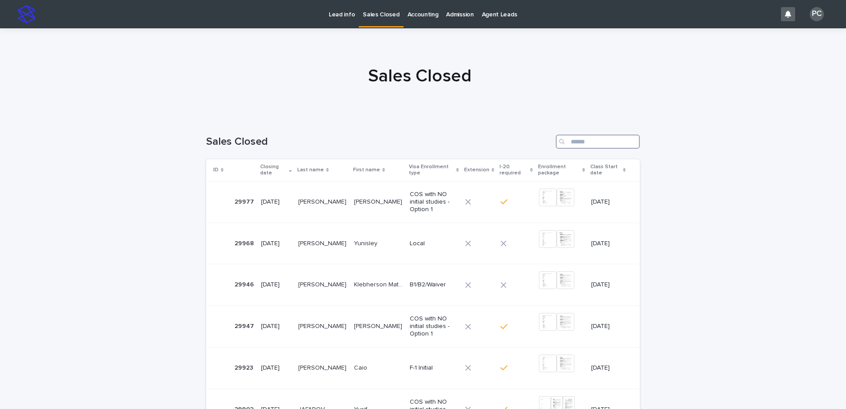
click at [587, 145] on input "Search" at bounding box center [597, 141] width 84 height 14
paste input "**********"
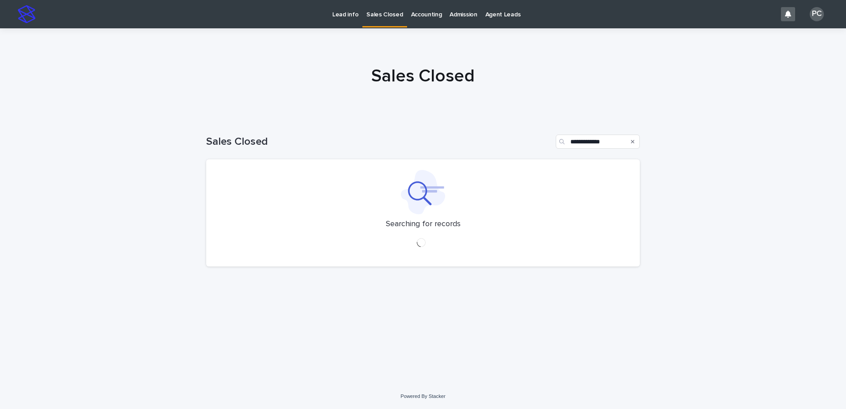
click at [566, 142] on div "Search" at bounding box center [562, 141] width 14 height 14
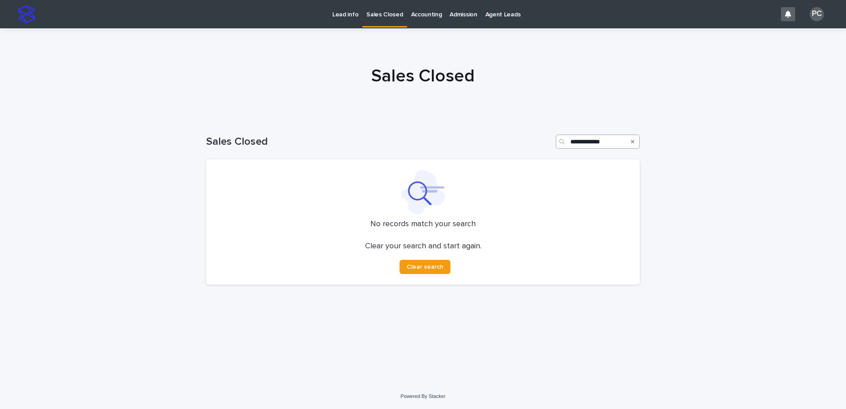
click at [570, 142] on div "**********" at bounding box center [597, 141] width 84 height 14
click at [571, 142] on input "**********" at bounding box center [597, 141] width 84 height 14
drag, startPoint x: 624, startPoint y: 137, endPoint x: 539, endPoint y: 139, distance: 85.8
click at [539, 139] on div "**********" at bounding box center [422, 141] width 433 height 14
drag, startPoint x: 505, startPoint y: 143, endPoint x: 437, endPoint y: 143, distance: 69.0
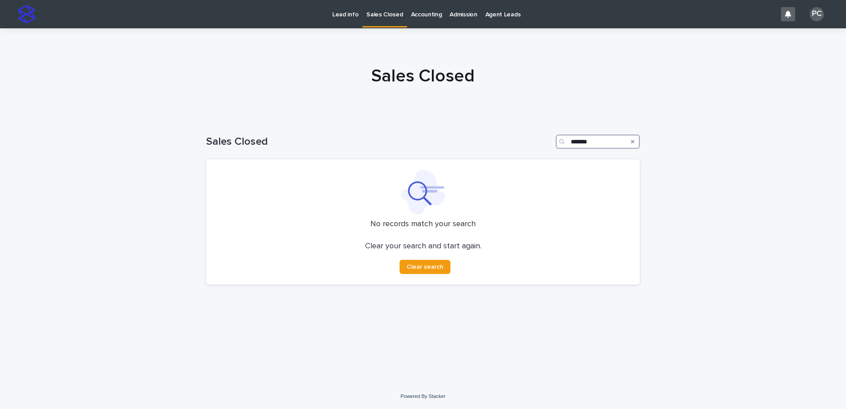
click at [437, 143] on div "Sales Closed *******" at bounding box center [422, 141] width 433 height 14
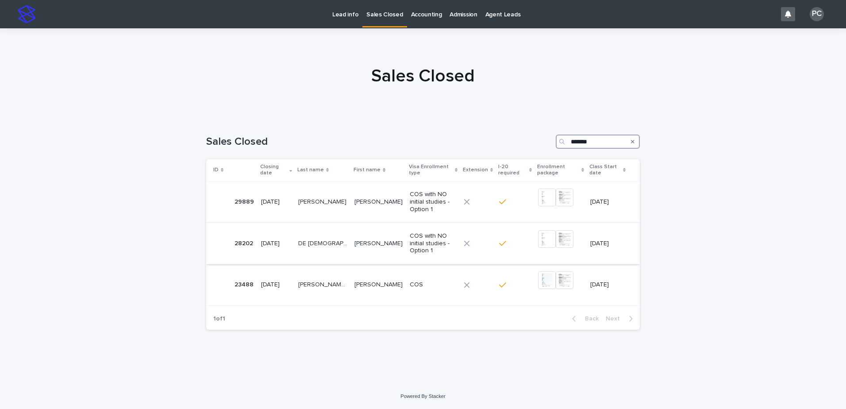
type input "*******"
click at [315, 238] on p "DE [DEMOGRAPHIC_DATA]" at bounding box center [323, 242] width 51 height 9
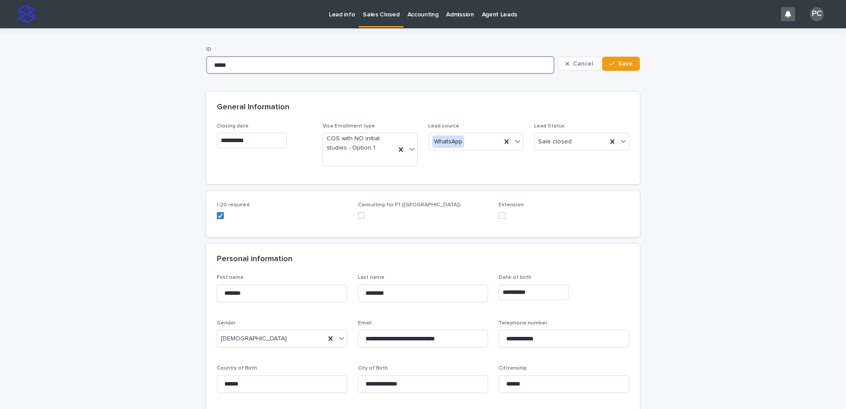
drag, startPoint x: 255, startPoint y: 67, endPoint x: 165, endPoint y: 59, distance: 90.1
click at [379, 19] on link "Sales Closed" at bounding box center [381, 13] width 44 height 26
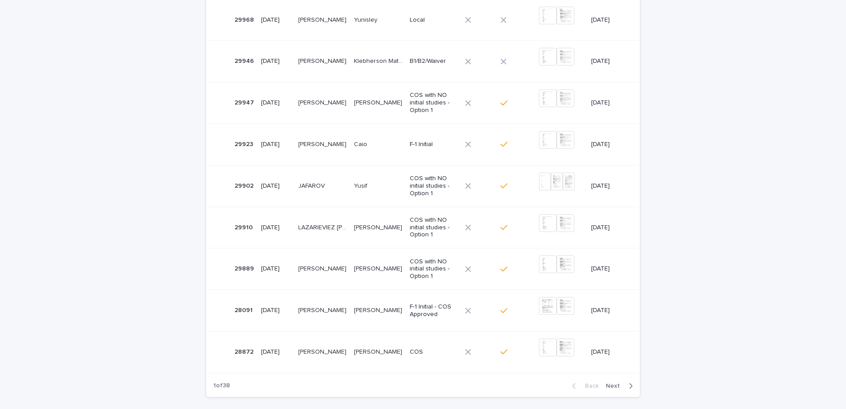
scroll to position [288, 0]
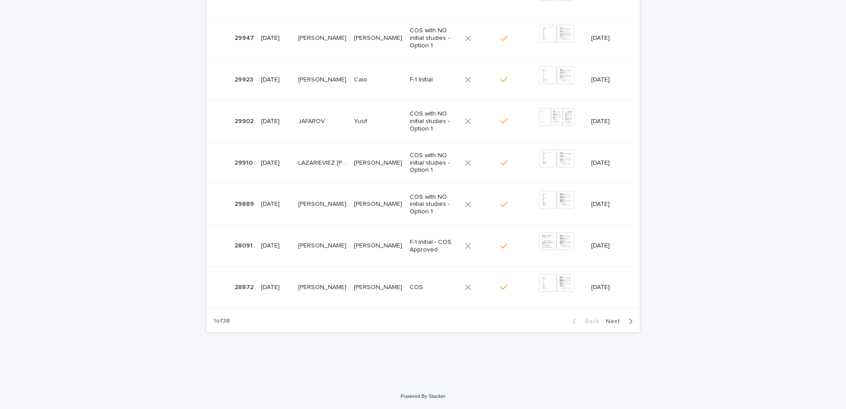
click at [608, 321] on span "Next" at bounding box center [614, 321] width 19 height 6
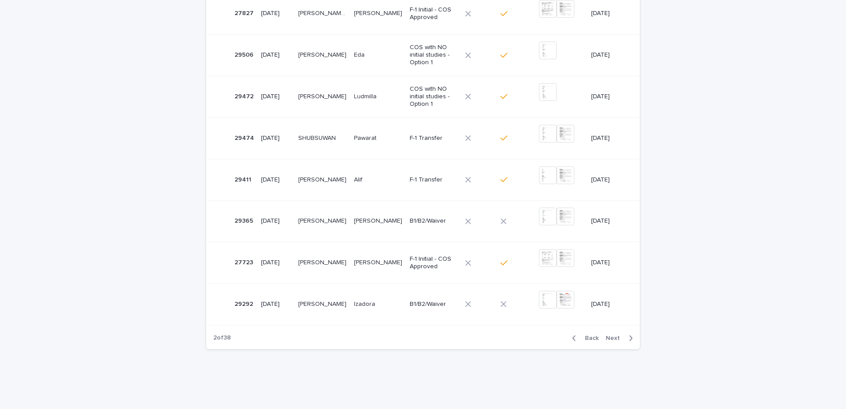
scroll to position [281, 0]
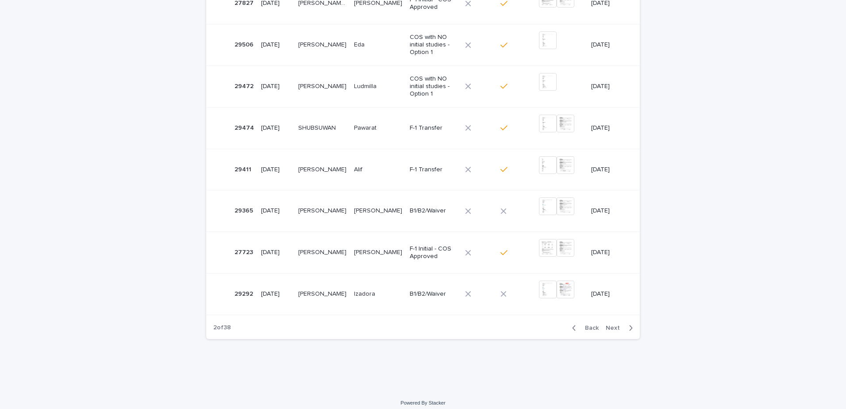
click at [589, 325] on span "Back" at bounding box center [588, 328] width 19 height 6
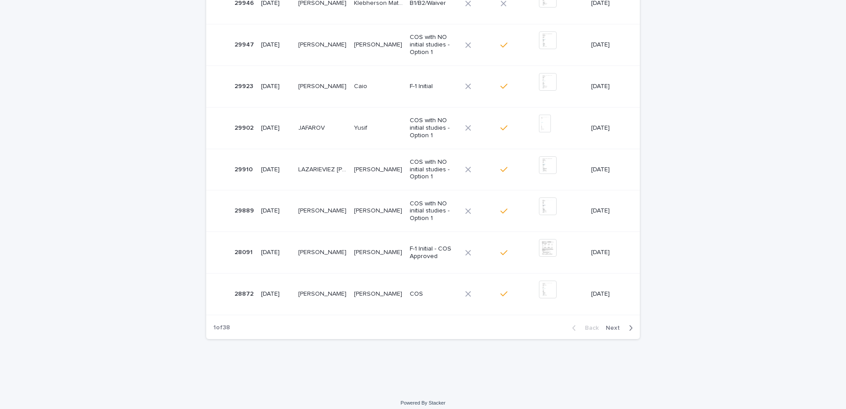
scroll to position [284, 0]
